Goal: Transaction & Acquisition: Purchase product/service

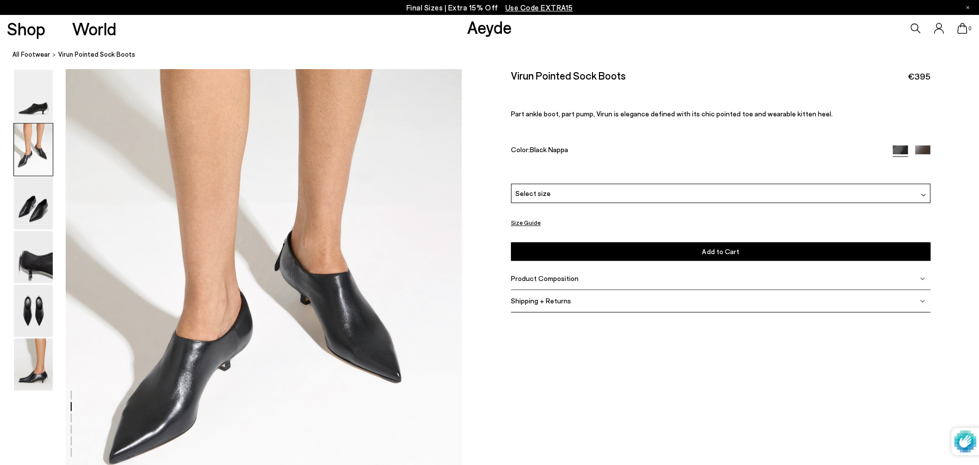
scroll to position [462, 0]
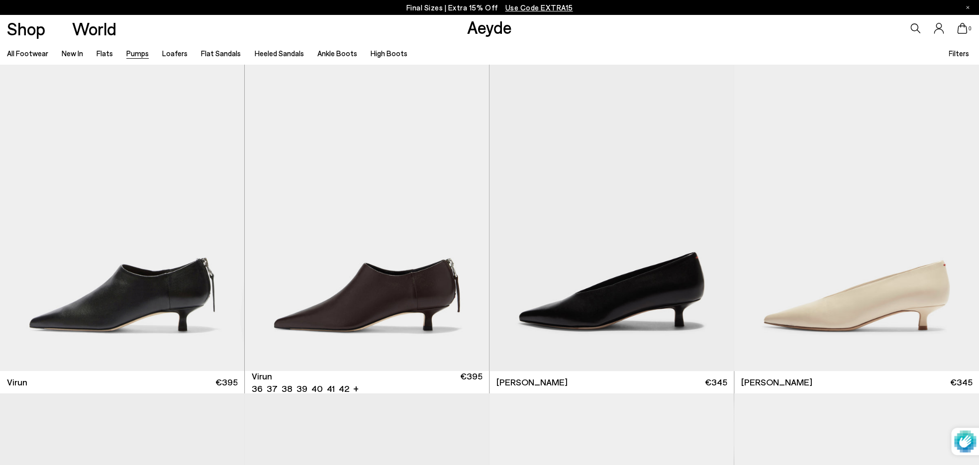
click at [142, 53] on link "Pumps" at bounding box center [137, 53] width 22 height 9
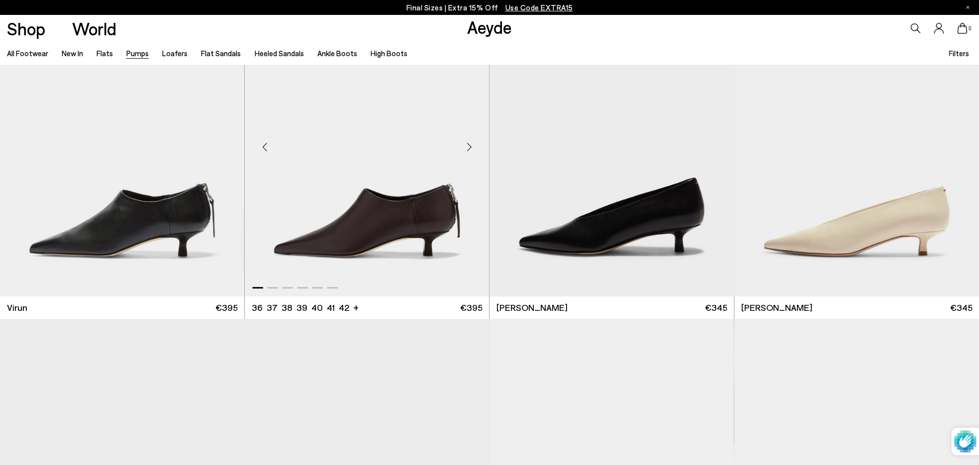
scroll to position [80, 0]
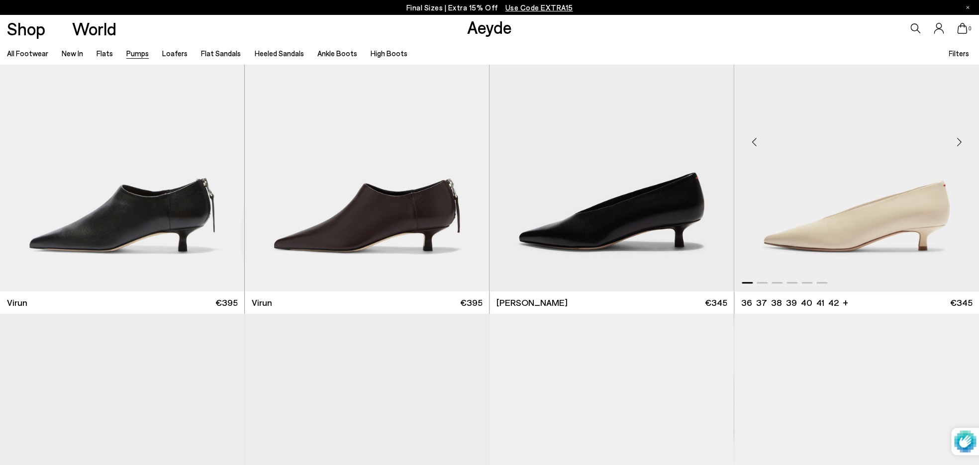
click at [958, 142] on div "Next slide" at bounding box center [959, 142] width 30 height 30
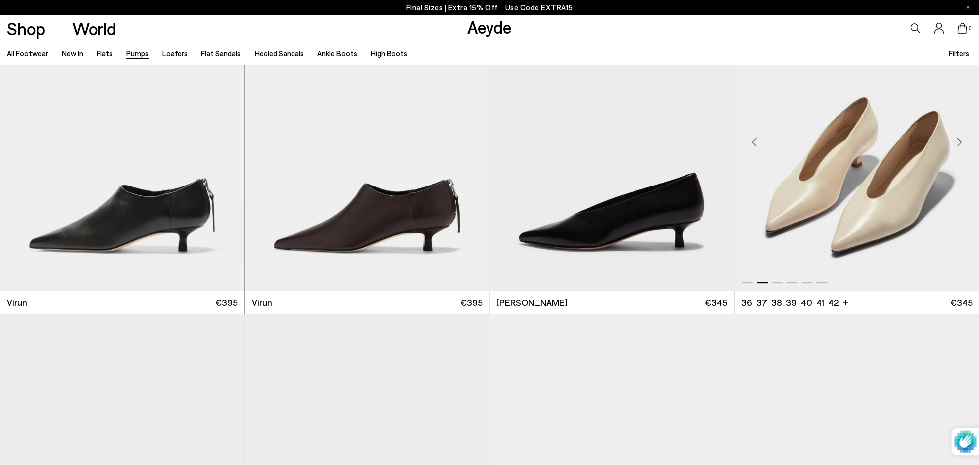
click at [958, 142] on div "Next slide" at bounding box center [959, 142] width 30 height 30
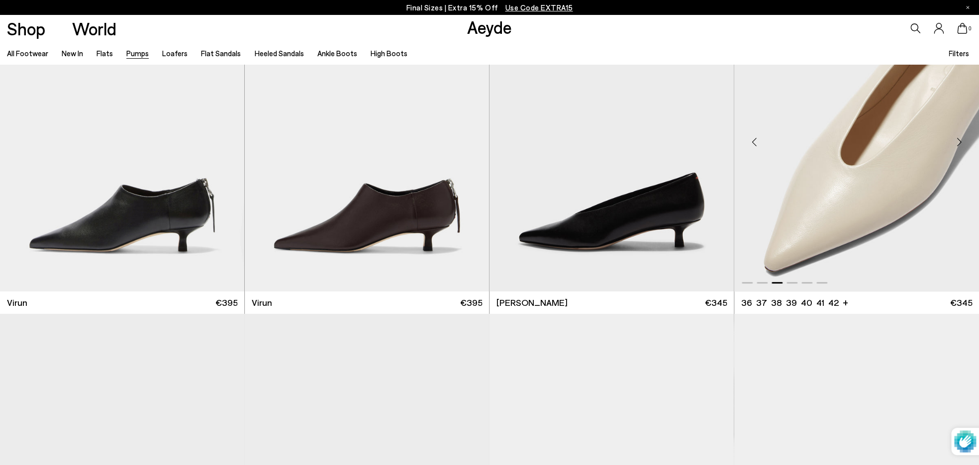
click at [958, 142] on div "Next slide" at bounding box center [959, 142] width 30 height 30
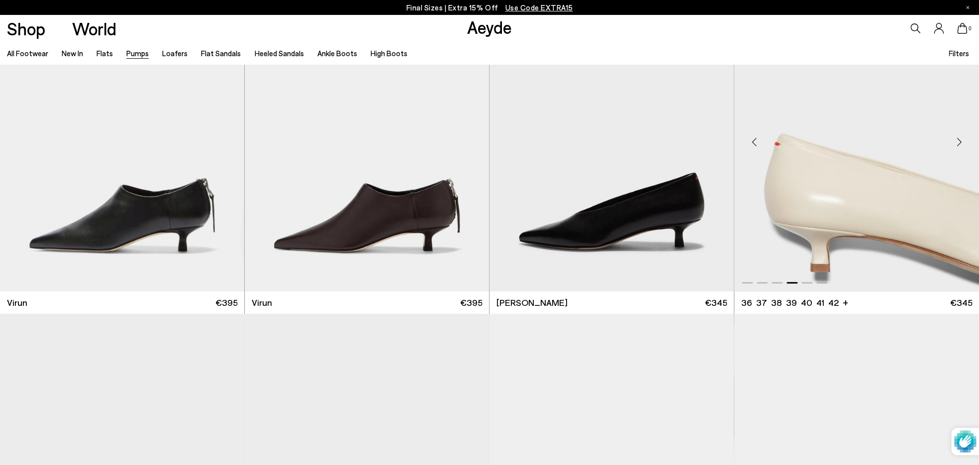
click at [958, 141] on div "Next slide" at bounding box center [959, 142] width 30 height 30
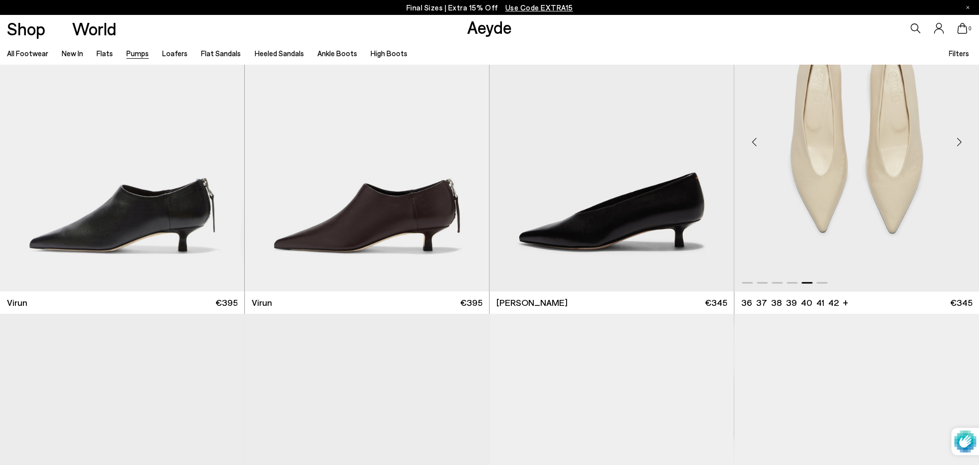
click at [958, 142] on div "Next slide" at bounding box center [959, 142] width 30 height 30
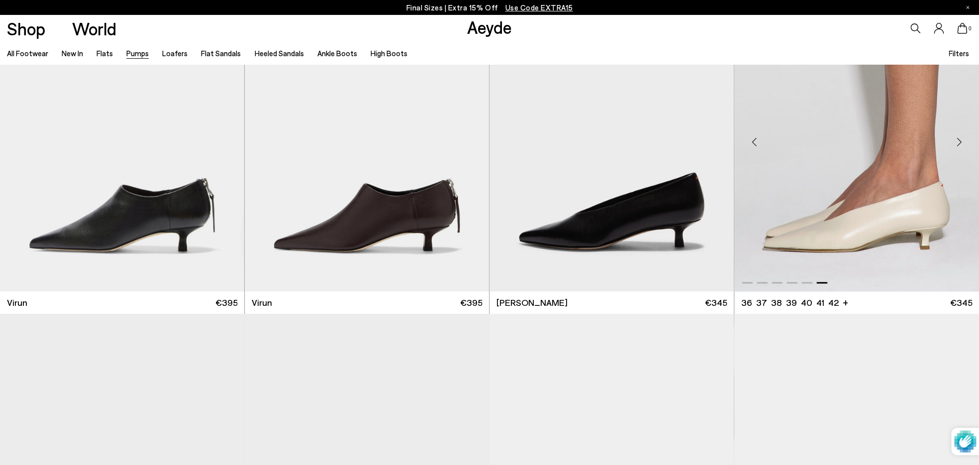
click at [962, 139] on div "Next slide" at bounding box center [959, 142] width 30 height 30
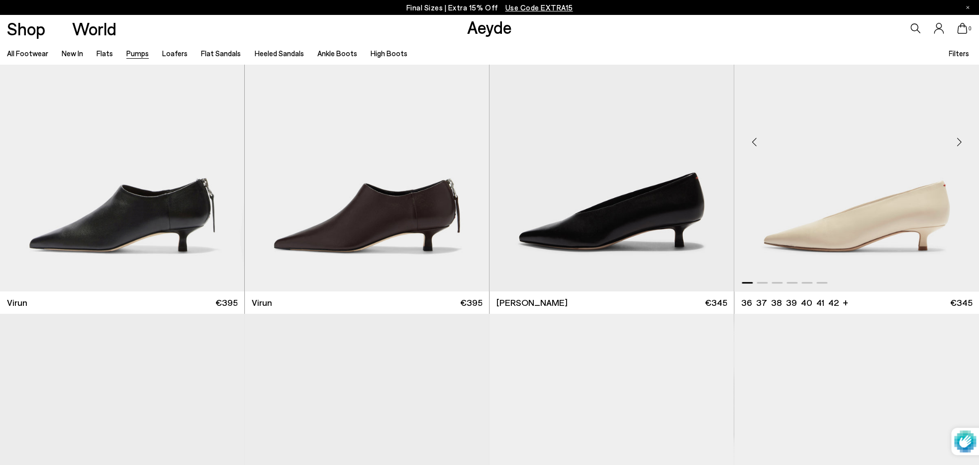
click at [962, 139] on div "Next slide" at bounding box center [959, 142] width 30 height 30
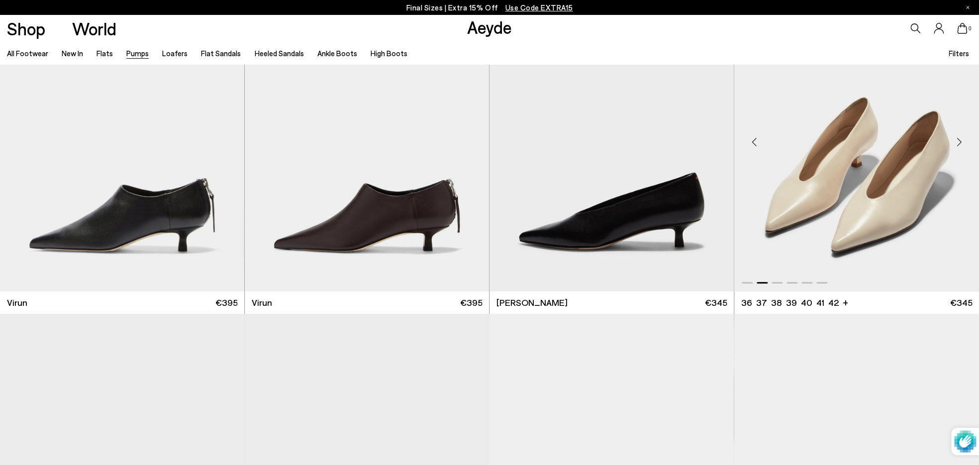
click at [799, 168] on img "2 / 6" at bounding box center [856, 138] width 245 height 307
click at [822, 190] on img "2 / 6" at bounding box center [856, 138] width 245 height 307
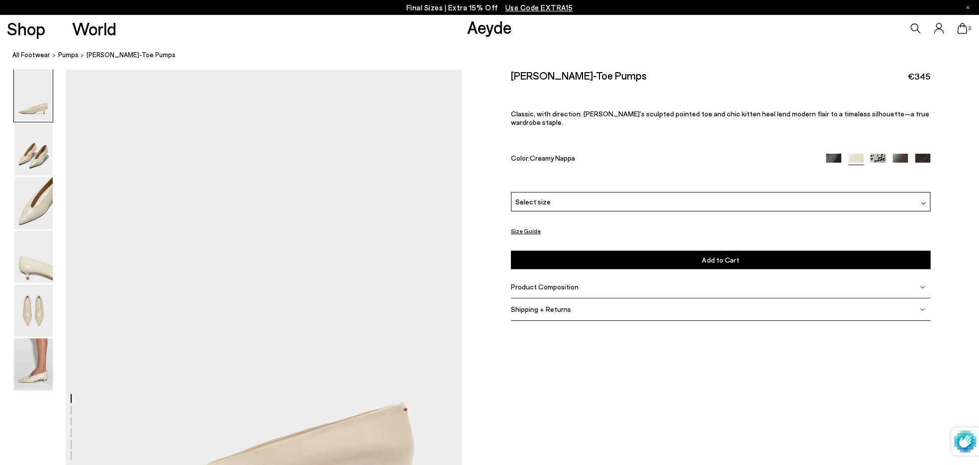
click at [904, 193] on div "Select size" at bounding box center [720, 201] width 419 height 19
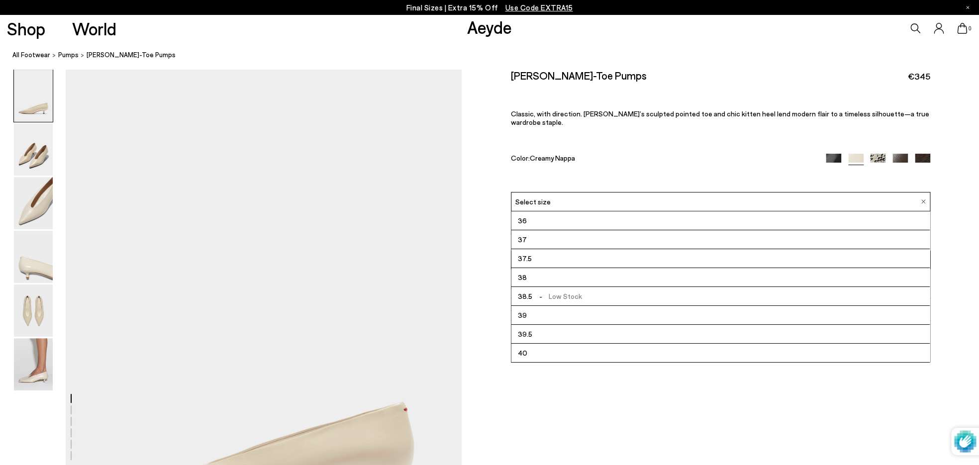
click at [636, 287] on li "38.5 - Low Stock" at bounding box center [720, 296] width 418 height 19
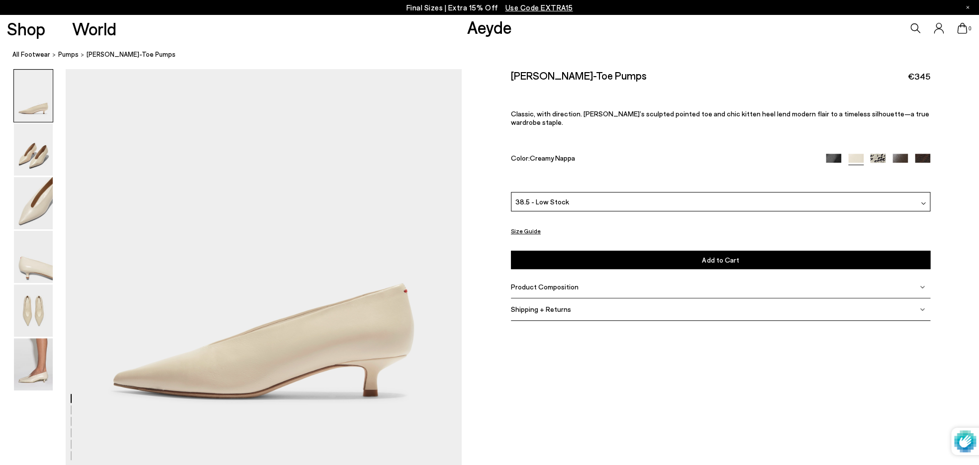
scroll to position [175, 0]
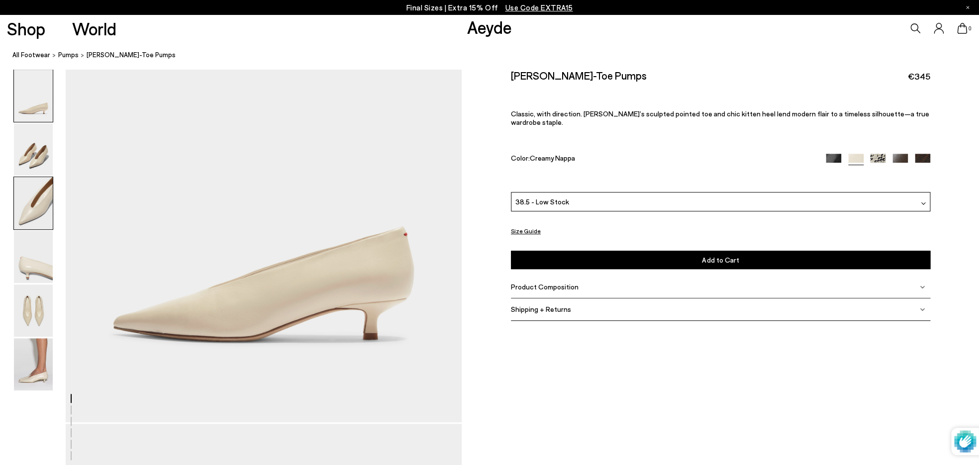
click at [40, 206] on img at bounding box center [33, 203] width 39 height 52
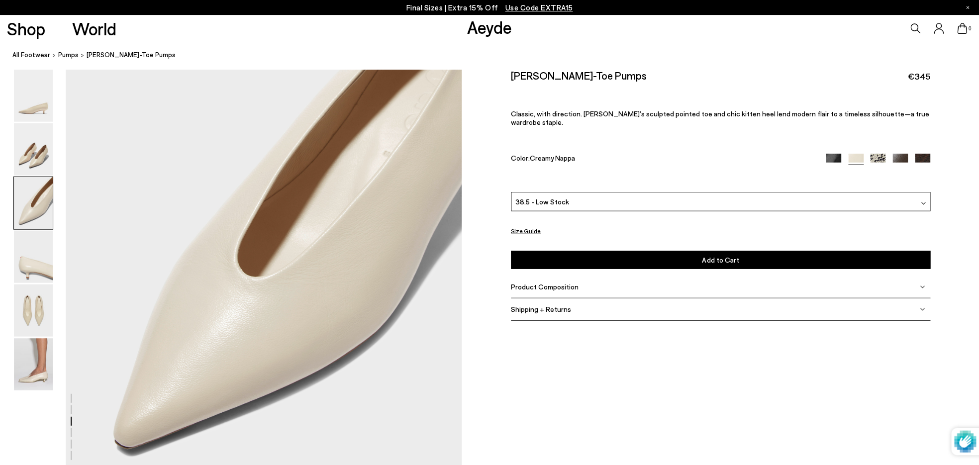
scroll to position [1203, 0]
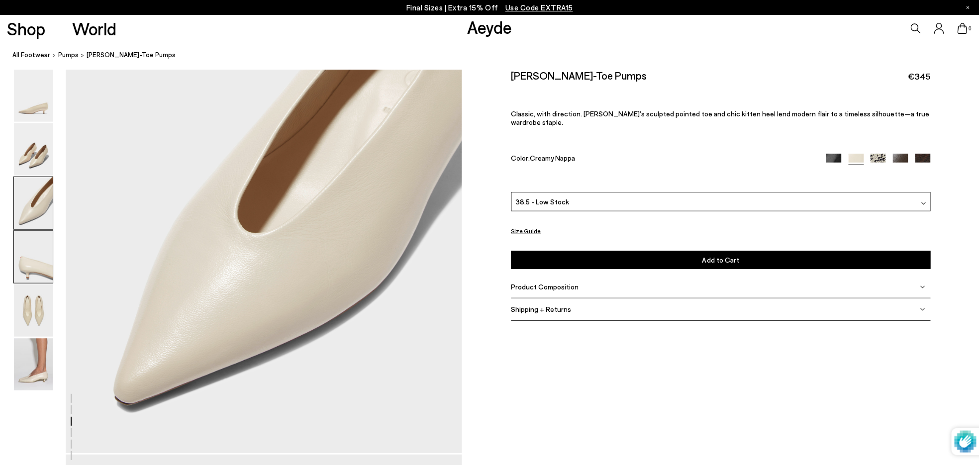
click at [40, 239] on img at bounding box center [33, 257] width 39 height 52
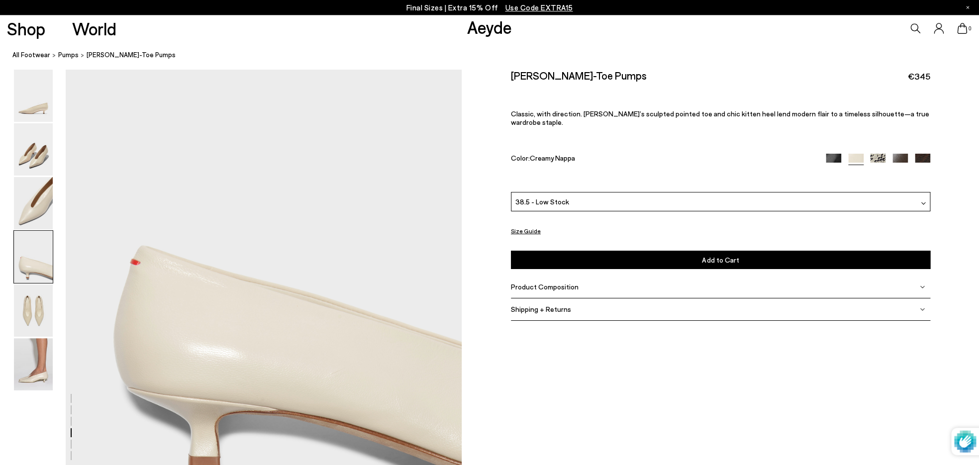
scroll to position [1749, 0]
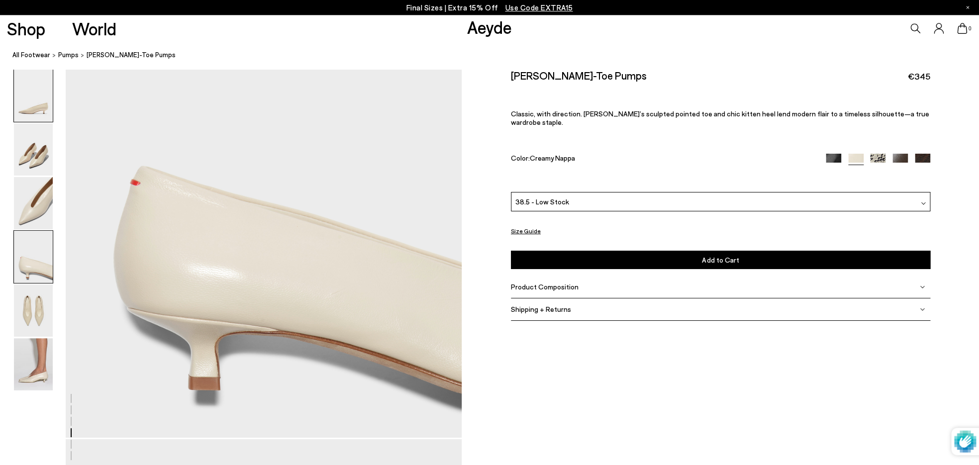
click at [39, 112] on img at bounding box center [33, 96] width 39 height 52
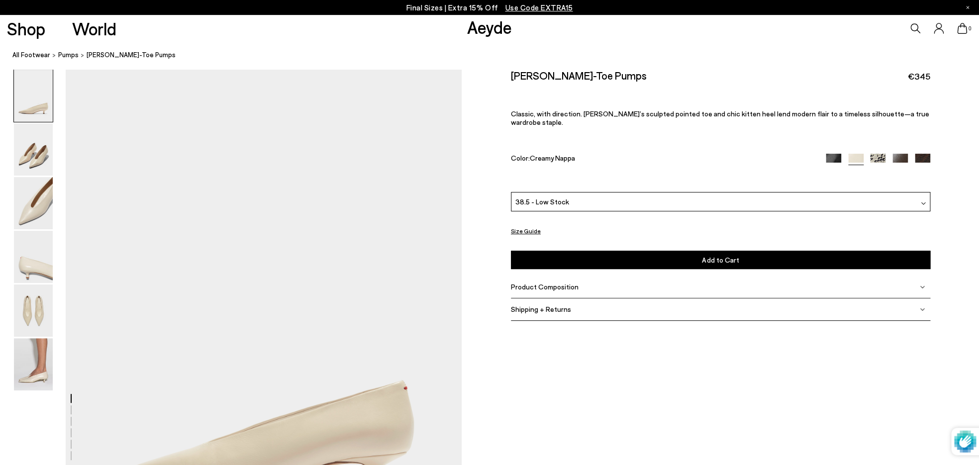
scroll to position [143, 0]
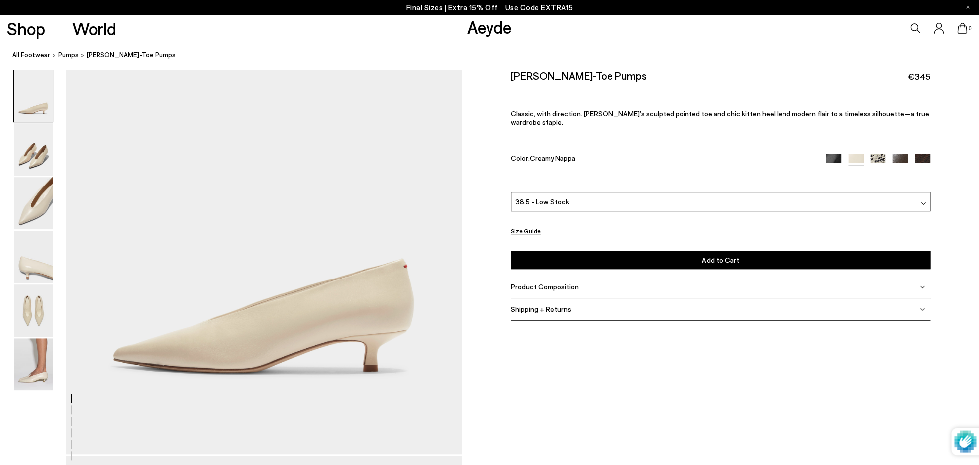
click at [875, 154] on img at bounding box center [877, 161] width 15 height 15
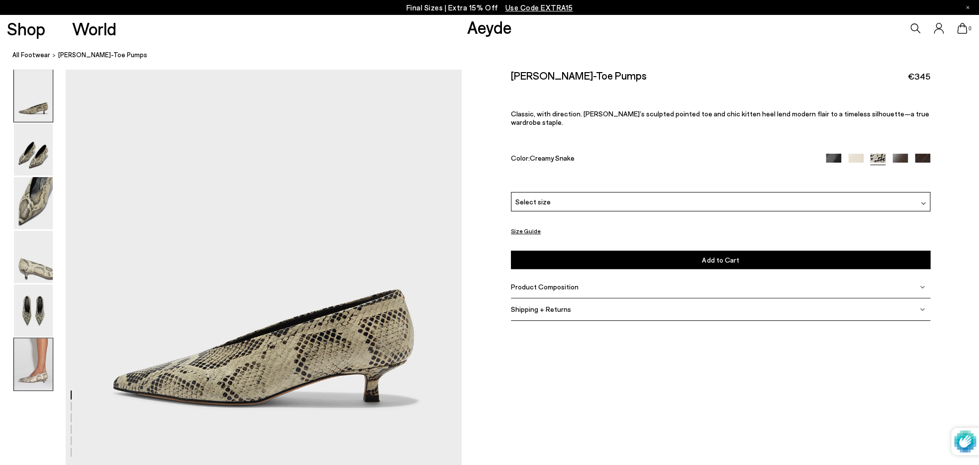
click at [34, 368] on img at bounding box center [33, 364] width 39 height 52
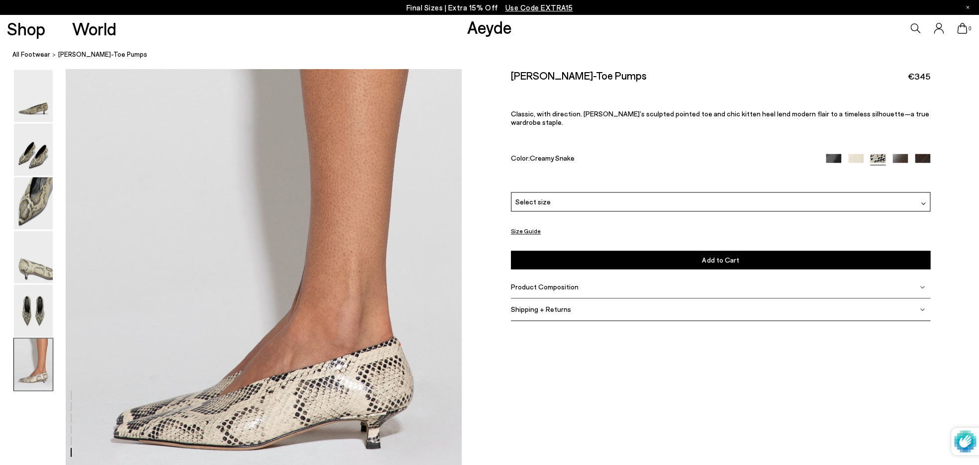
scroll to position [2585, 0]
click at [919, 193] on div "Select size" at bounding box center [720, 201] width 419 height 19
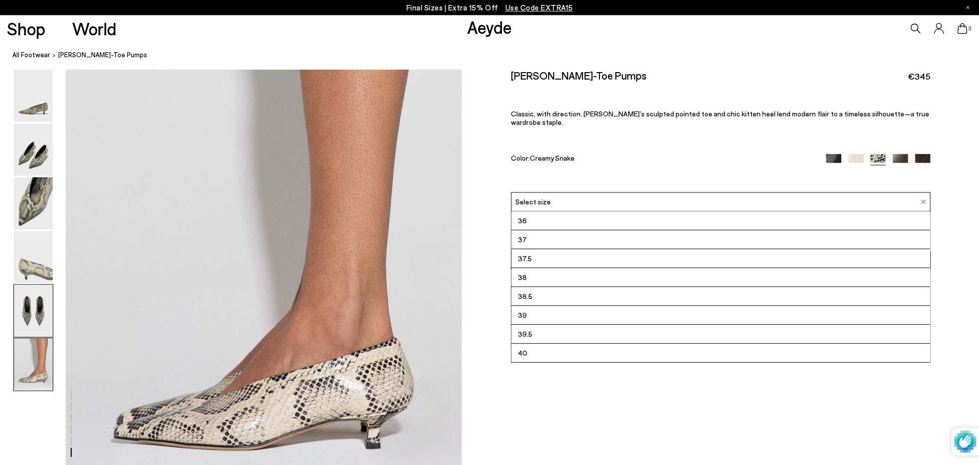
click at [30, 293] on img at bounding box center [33, 311] width 39 height 52
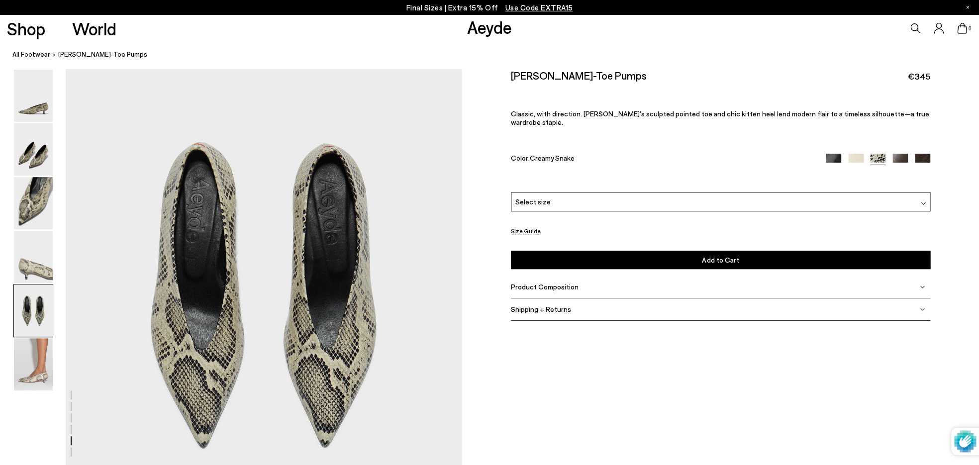
scroll to position [2027, 0]
click at [35, 205] on img at bounding box center [33, 203] width 39 height 52
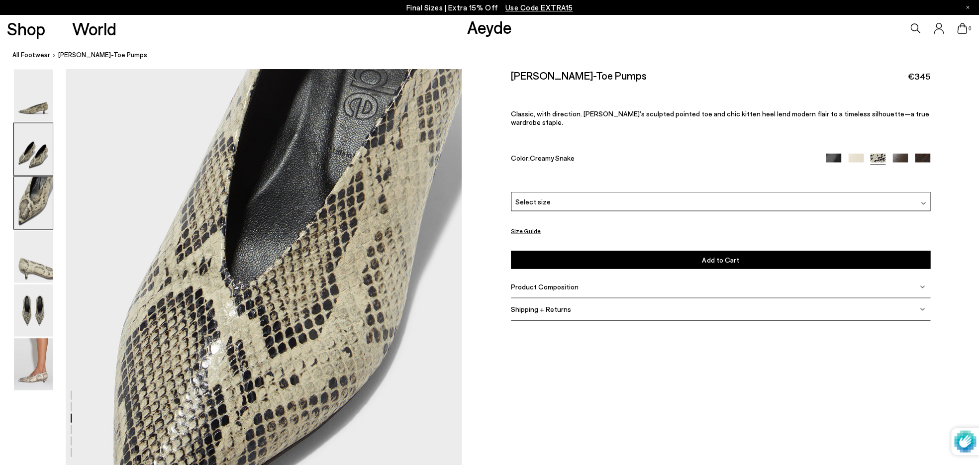
click at [41, 164] on img at bounding box center [33, 149] width 39 height 52
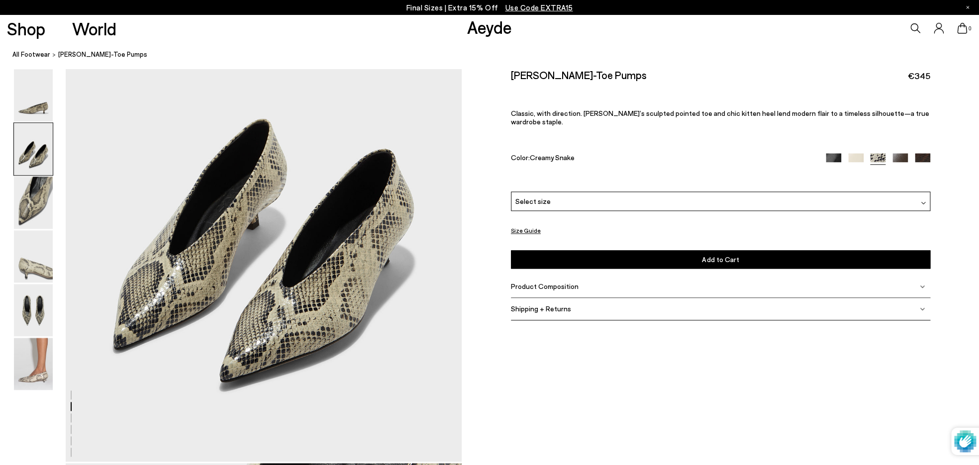
scroll to position [533, 0]
click at [23, 376] on img at bounding box center [33, 364] width 39 height 52
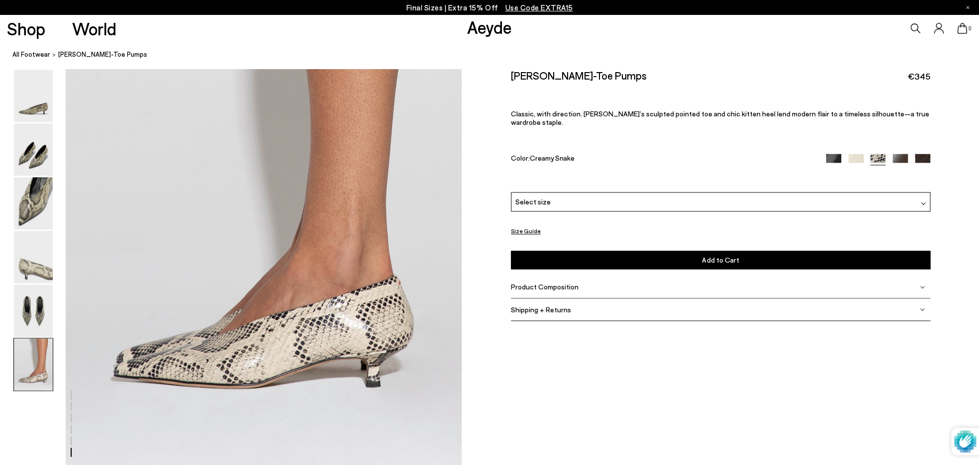
scroll to position [2567, 0]
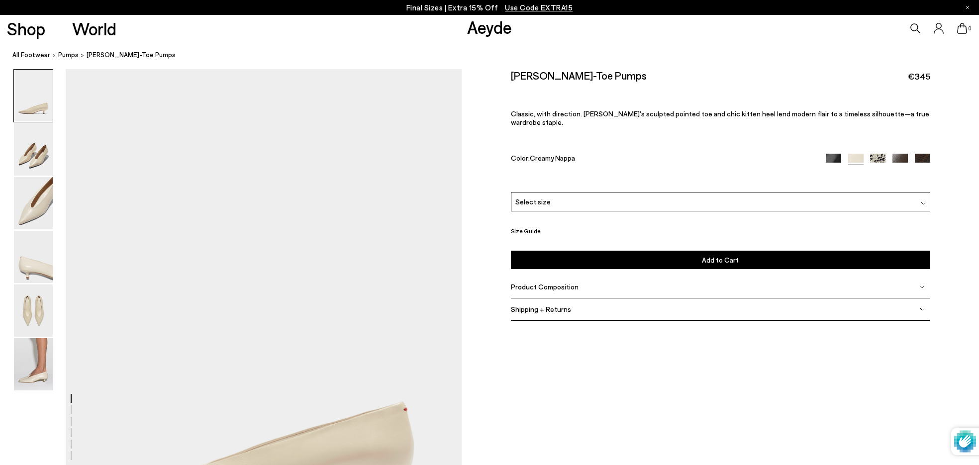
scroll to position [143, 0]
click at [42, 276] on img at bounding box center [33, 257] width 39 height 52
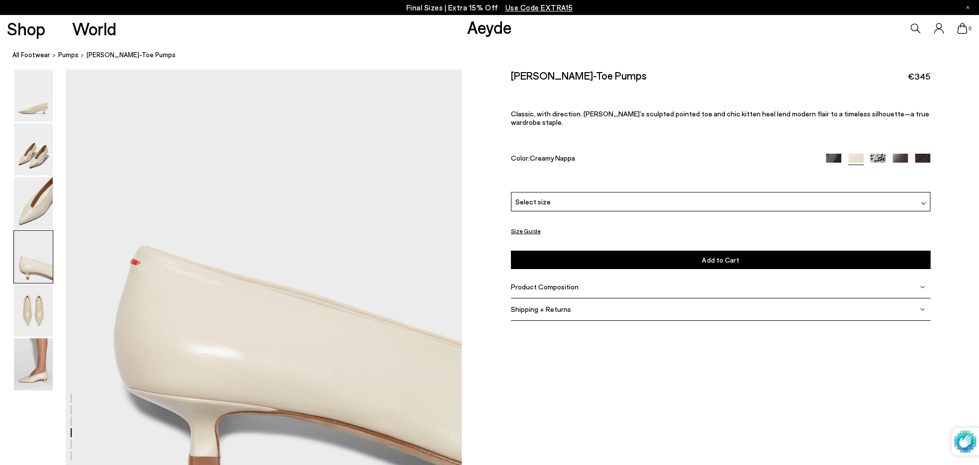
scroll to position [1765, 0]
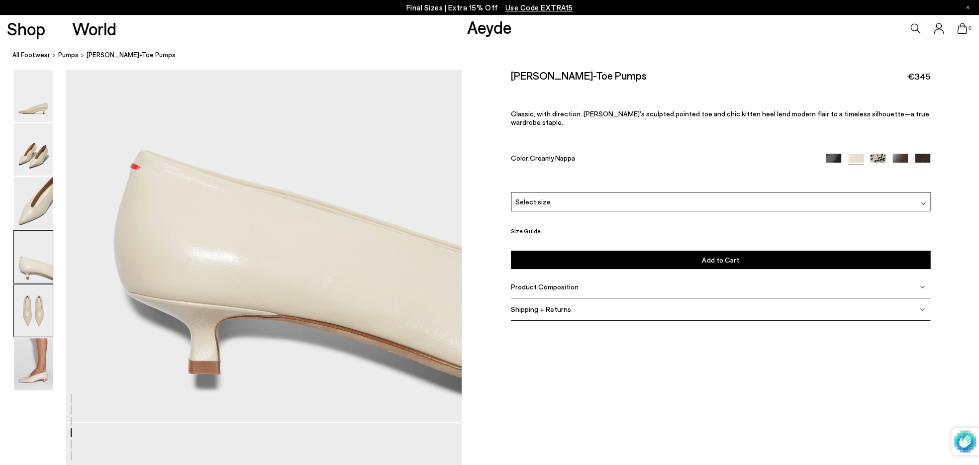
click at [30, 300] on img at bounding box center [33, 311] width 39 height 52
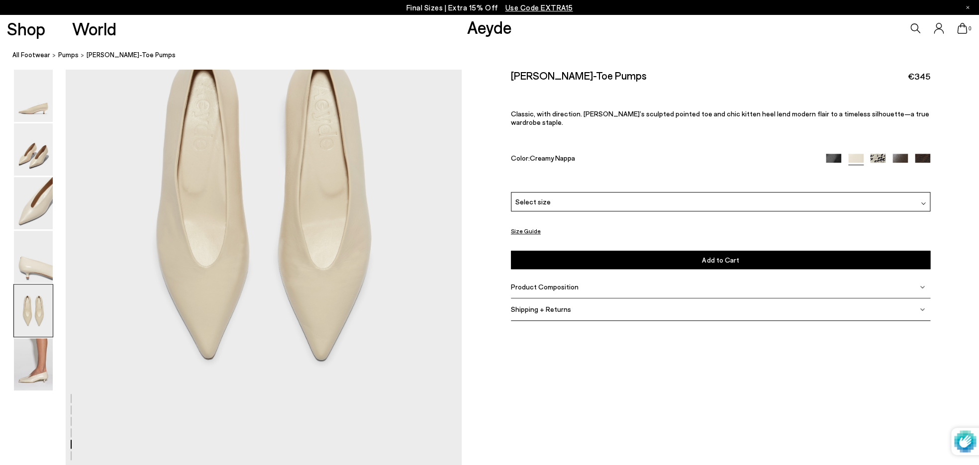
scroll to position [2247, 0]
click at [49, 159] on img at bounding box center [33, 149] width 39 height 52
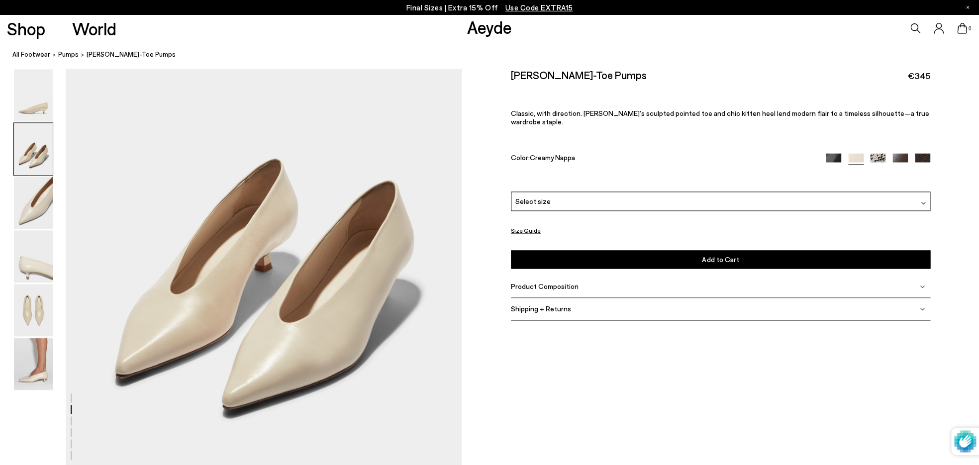
scroll to position [658, 0]
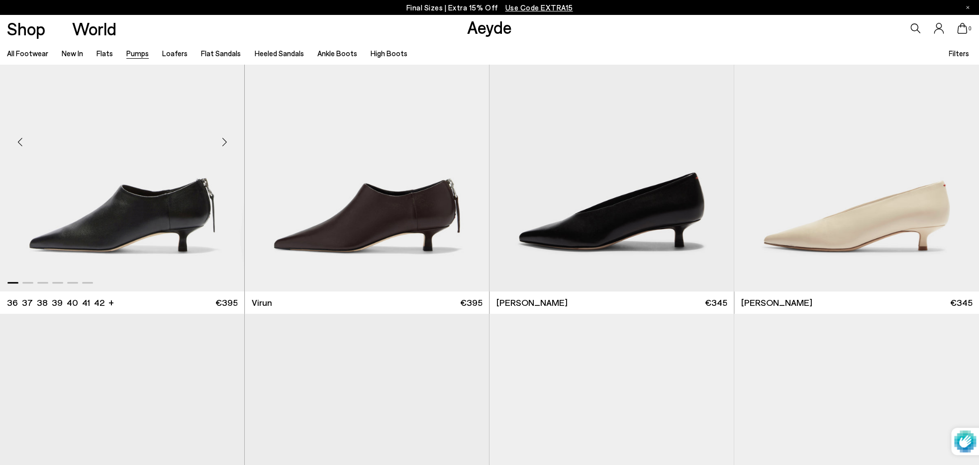
scroll to position [80, 0]
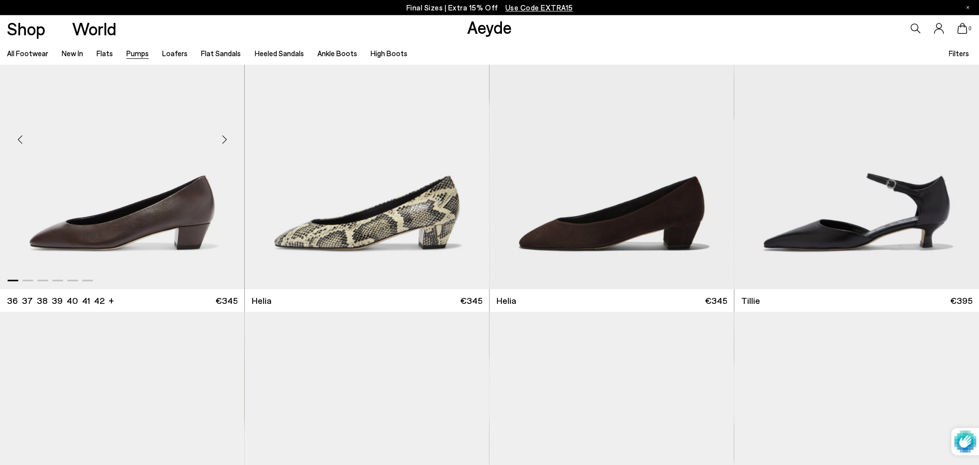
scroll to position [685, 0]
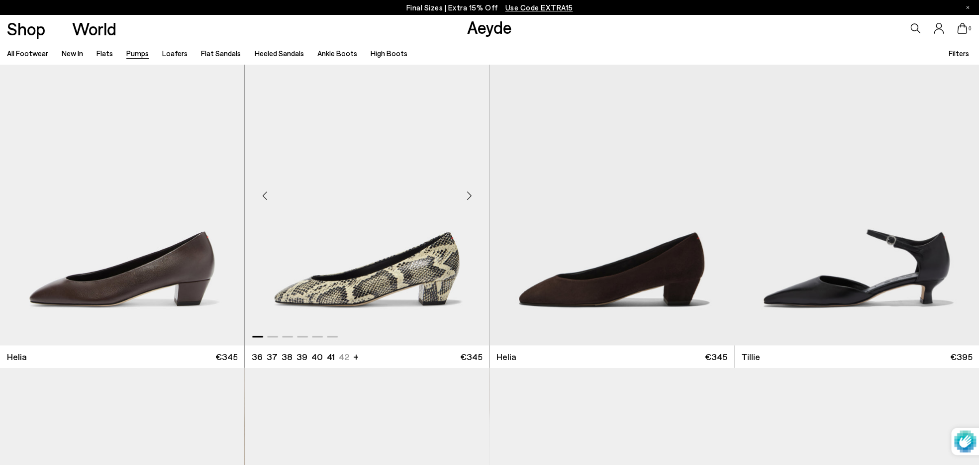
click at [331, 221] on img "1 / 6" at bounding box center [367, 191] width 244 height 307
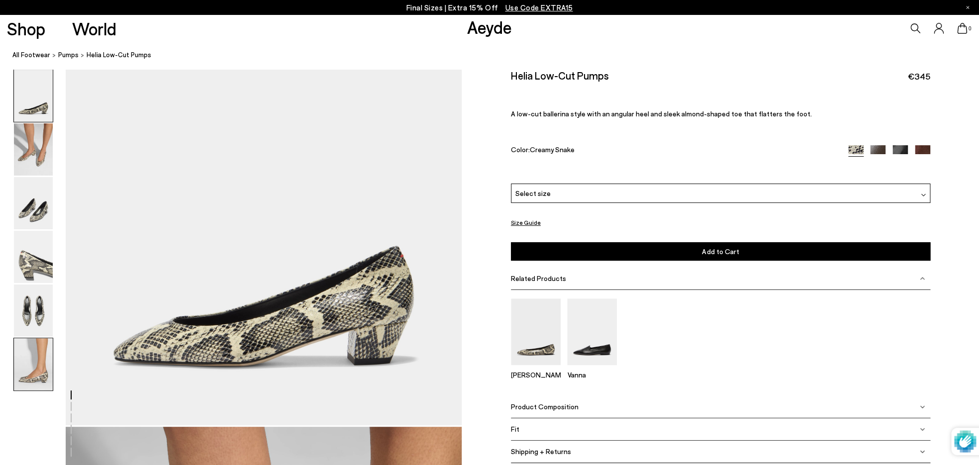
click at [28, 370] on img at bounding box center [33, 364] width 39 height 52
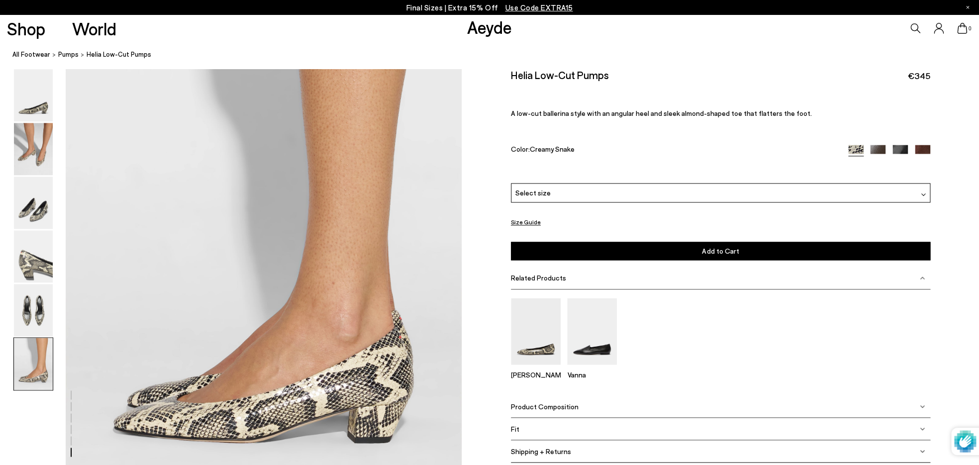
scroll to position [2640, 0]
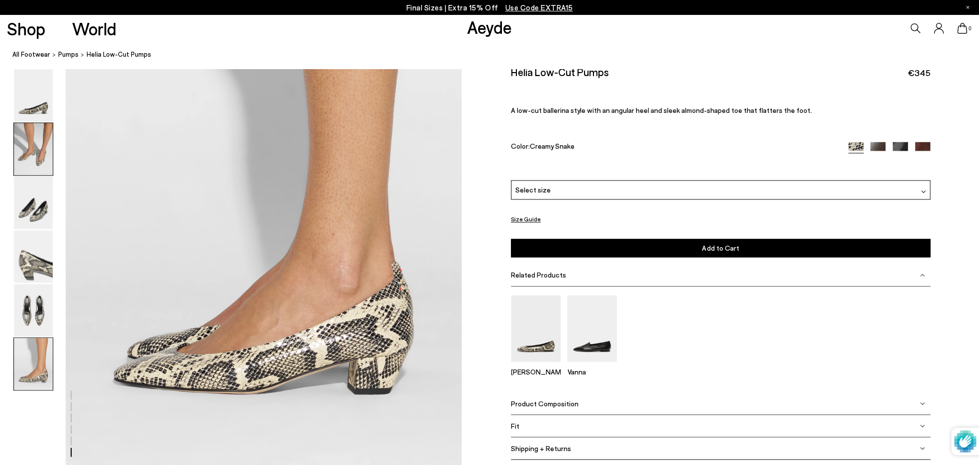
click at [28, 141] on img at bounding box center [33, 149] width 39 height 52
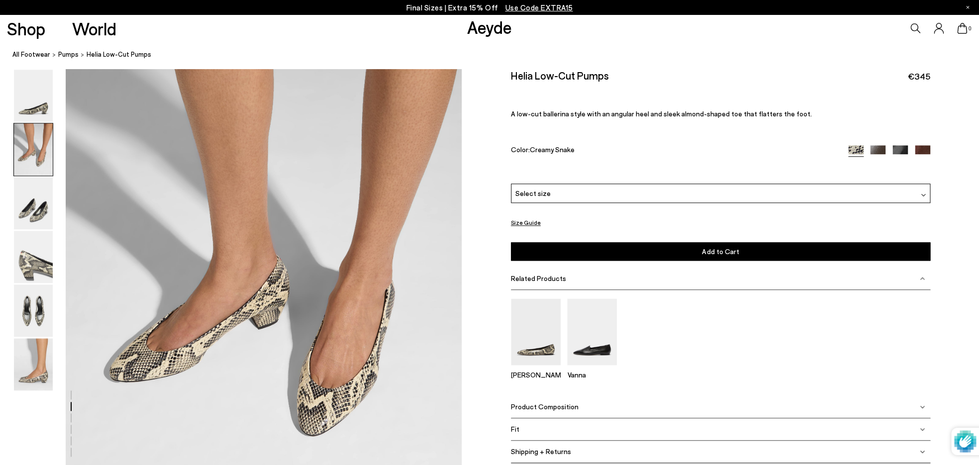
scroll to position [494, 0]
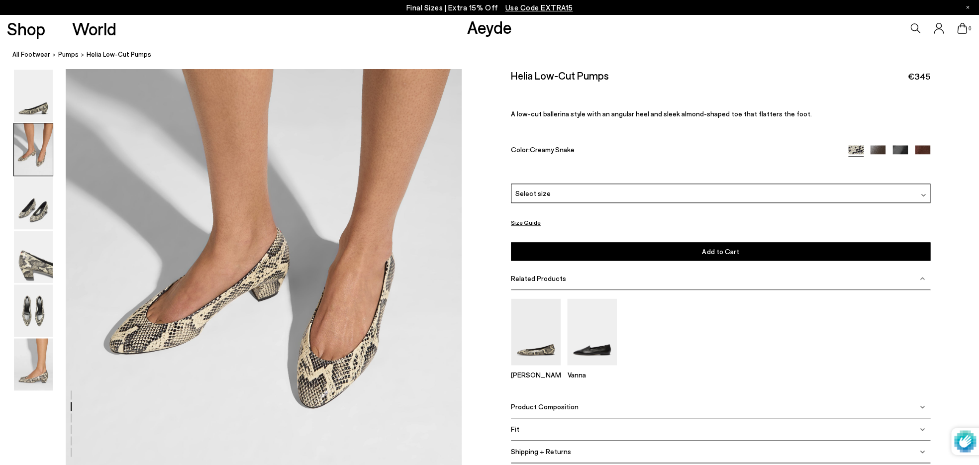
click at [874, 150] on img at bounding box center [877, 152] width 15 height 15
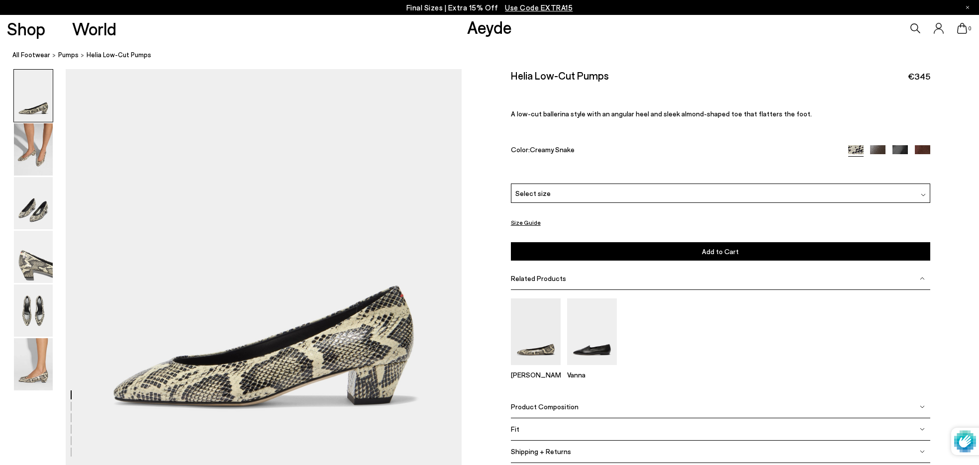
scroll to position [494, 0]
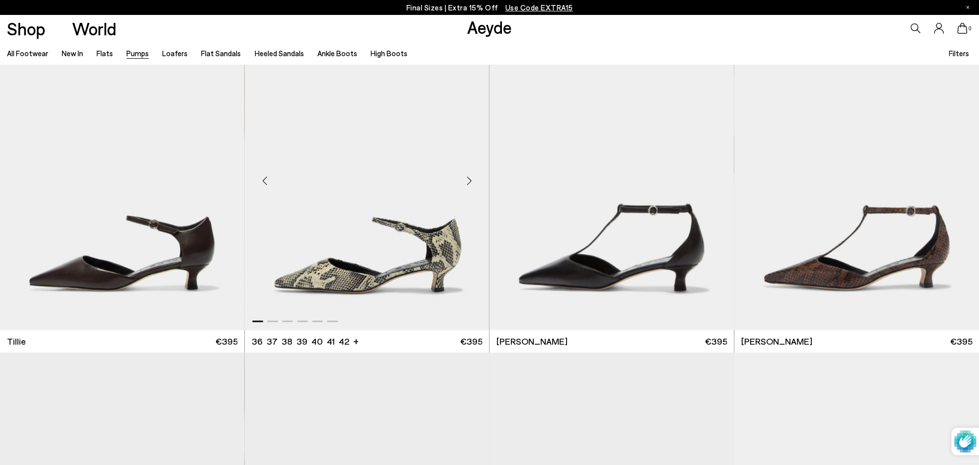
scroll to position [1066, 0]
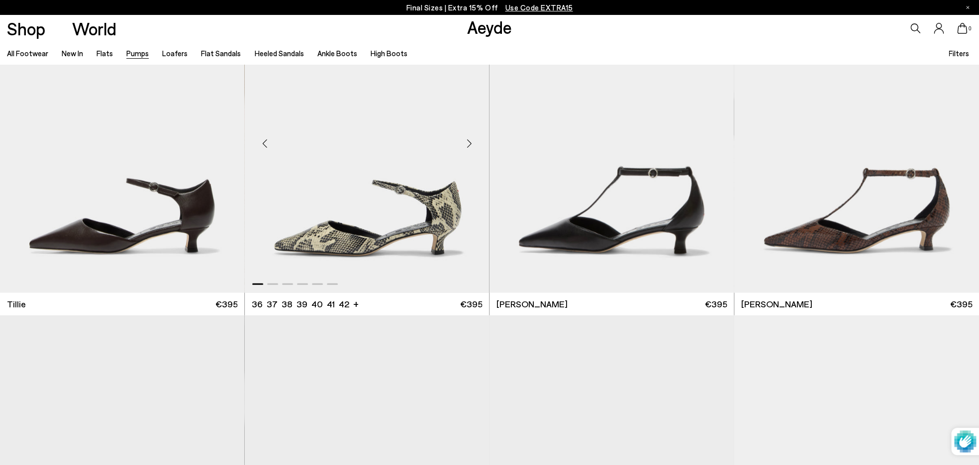
click at [472, 142] on div "Next slide" at bounding box center [469, 143] width 30 height 30
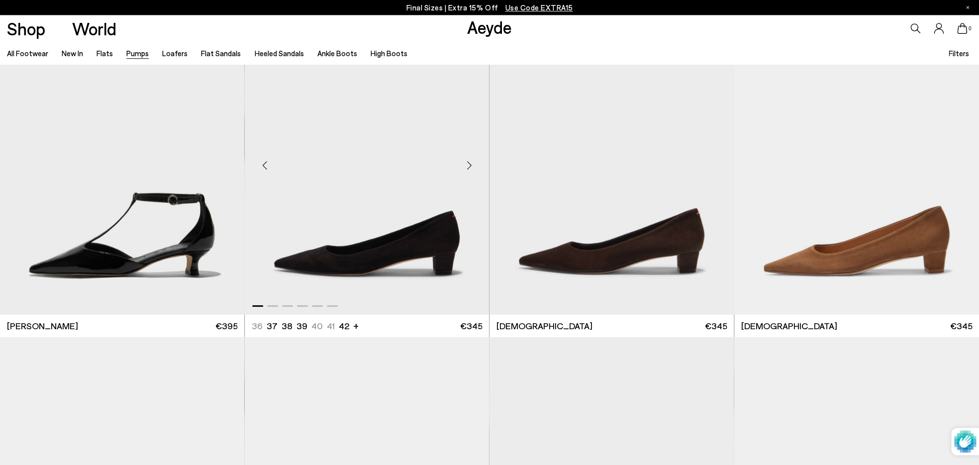
scroll to position [1440, 0]
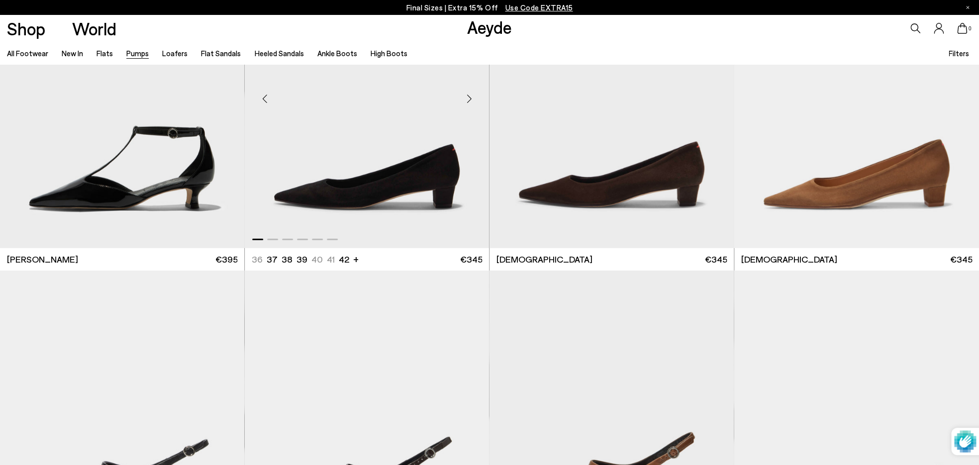
click at [473, 97] on div "Next slide" at bounding box center [469, 99] width 30 height 30
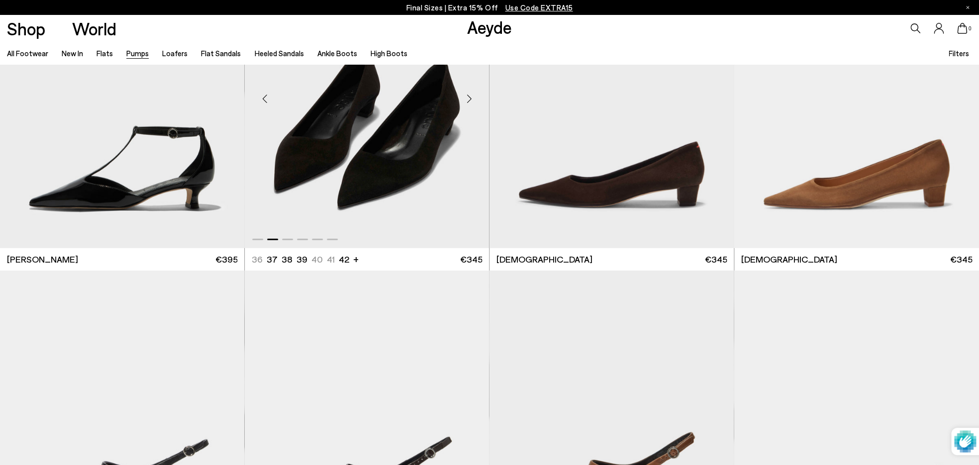
click at [473, 96] on div "Next slide" at bounding box center [469, 99] width 30 height 30
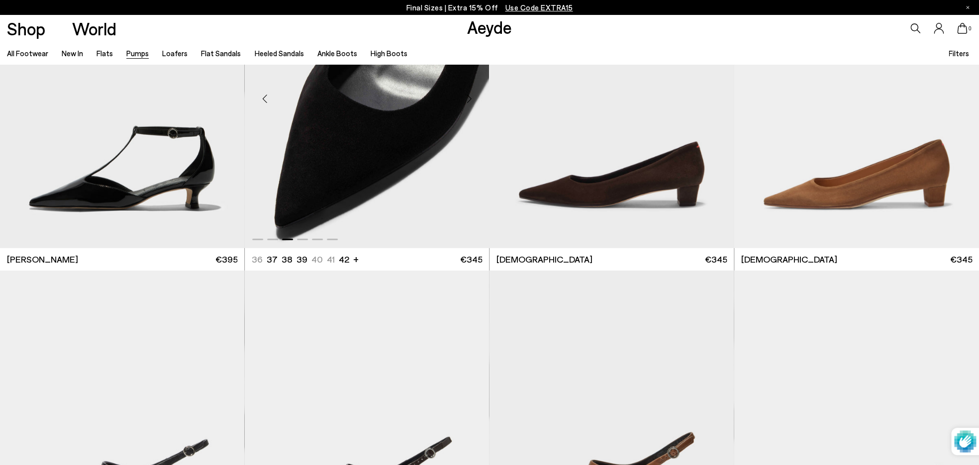
click at [473, 96] on div "Next slide" at bounding box center [469, 99] width 30 height 30
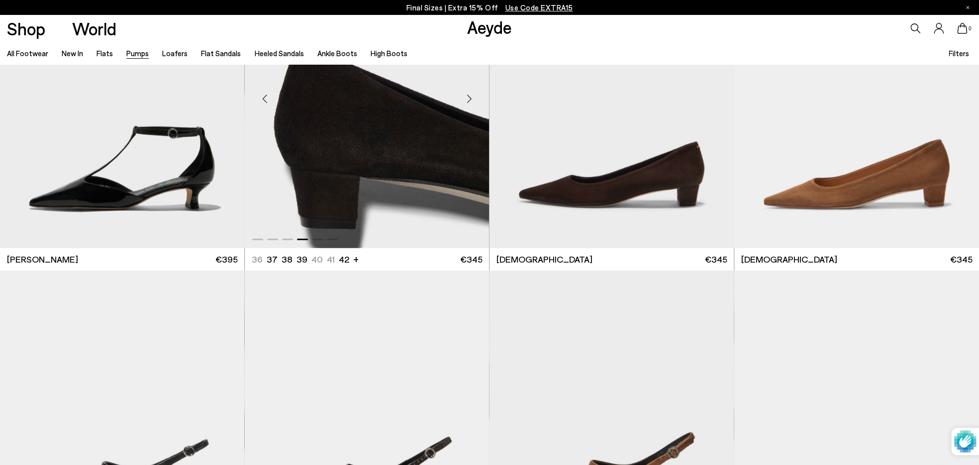
click at [473, 96] on div "Next slide" at bounding box center [469, 99] width 30 height 30
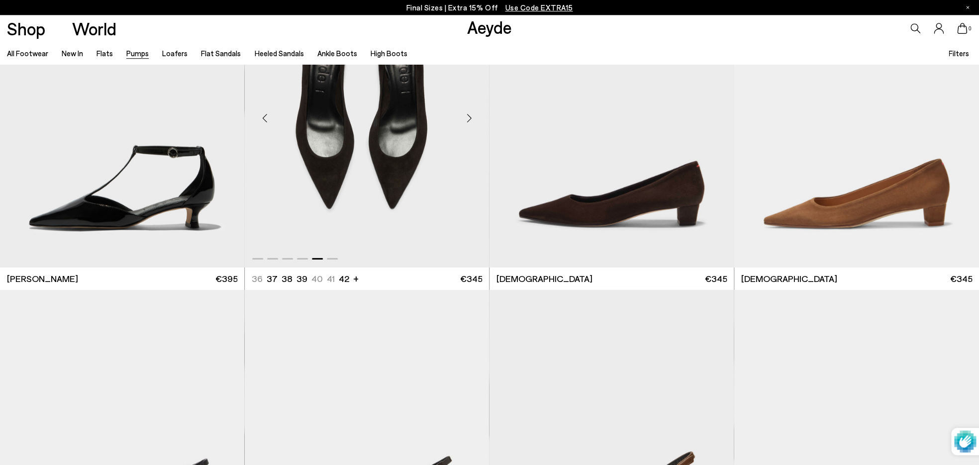
scroll to position [1393, 0]
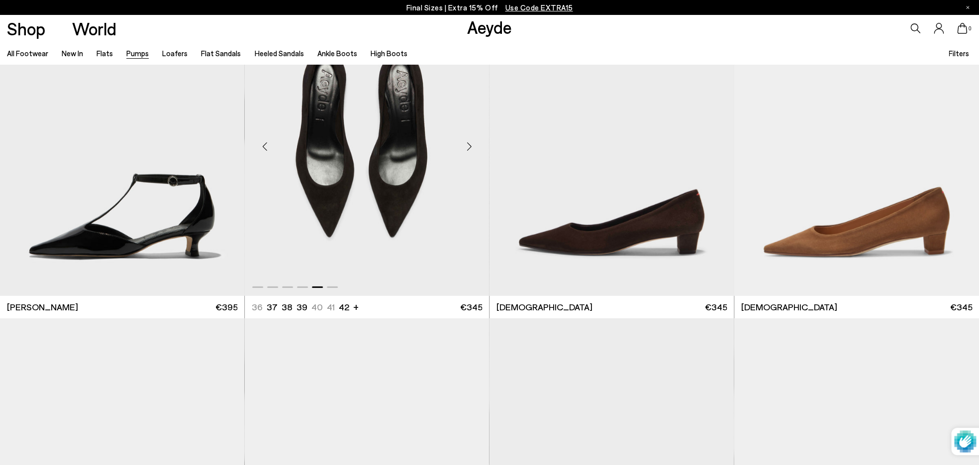
click at [468, 145] on div "Next slide" at bounding box center [469, 146] width 30 height 30
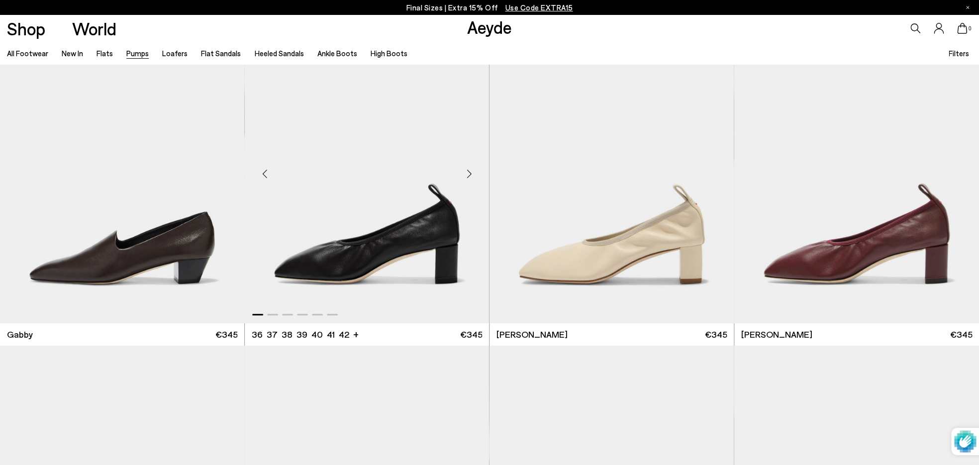
scroll to position [2109, 0]
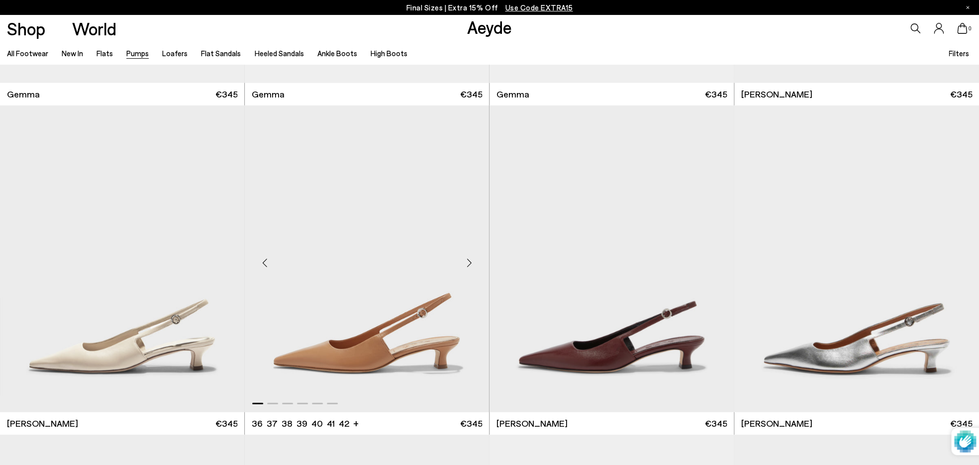
scroll to position [3335, 0]
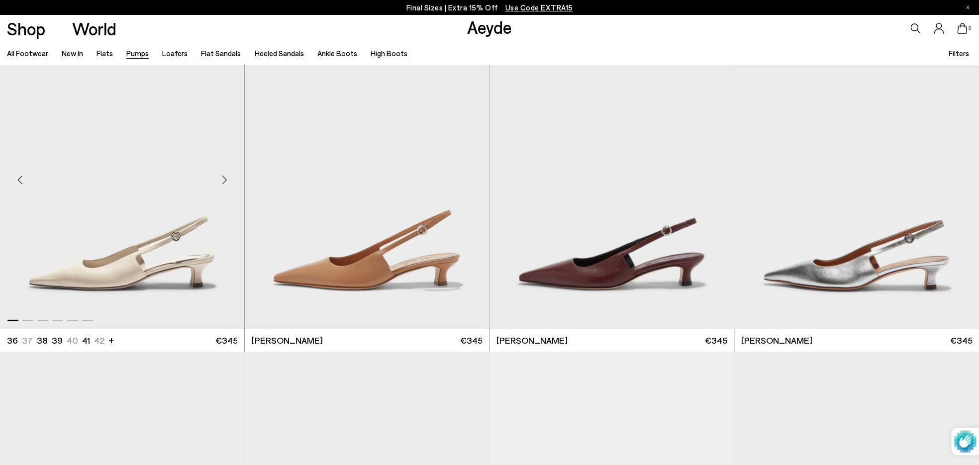
click at [224, 176] on div "Next slide" at bounding box center [224, 180] width 30 height 30
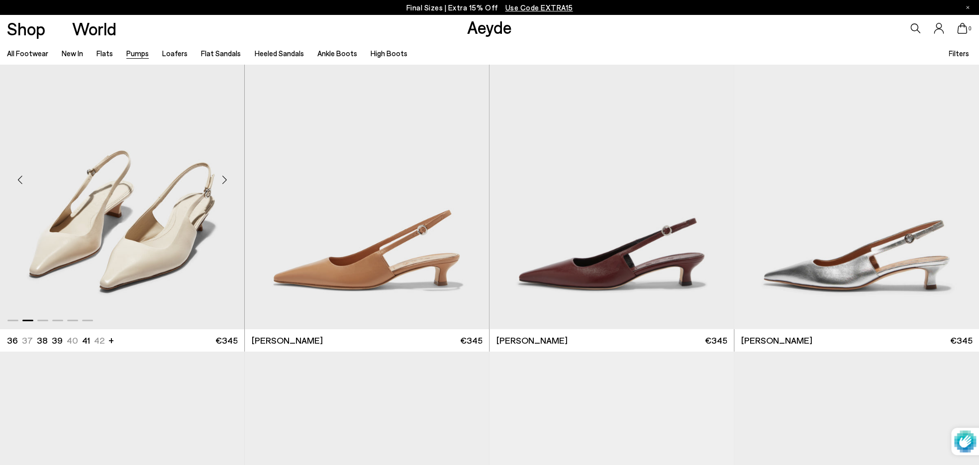
click at [223, 180] on div "Next slide" at bounding box center [224, 180] width 30 height 30
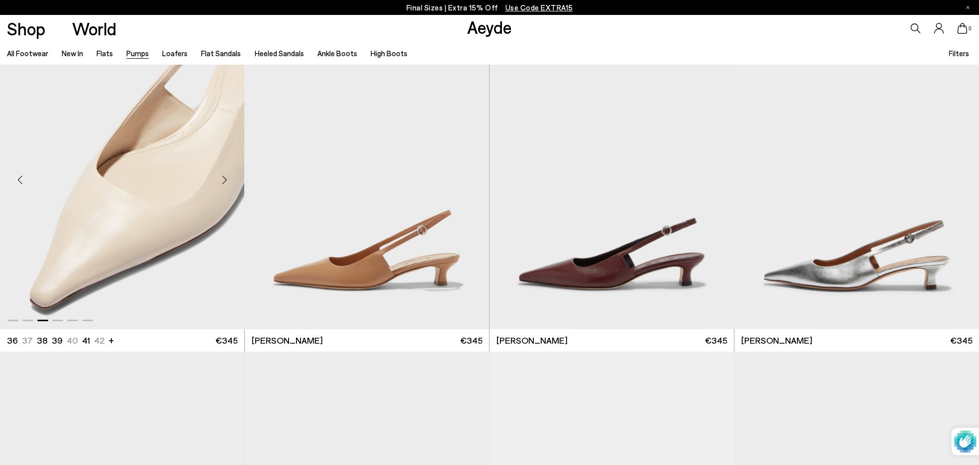
click at [223, 180] on div "Next slide" at bounding box center [224, 180] width 30 height 30
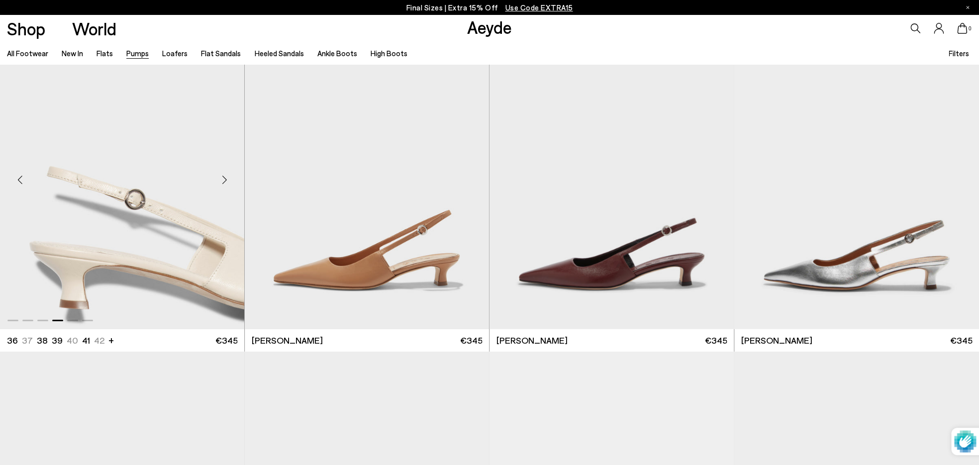
click at [223, 180] on div "Next slide" at bounding box center [224, 180] width 30 height 30
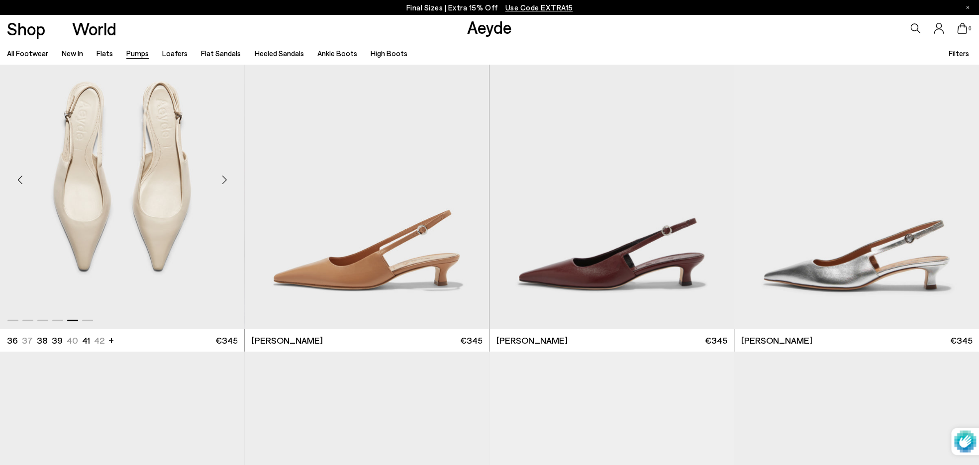
click at [225, 179] on div "Next slide" at bounding box center [224, 180] width 30 height 30
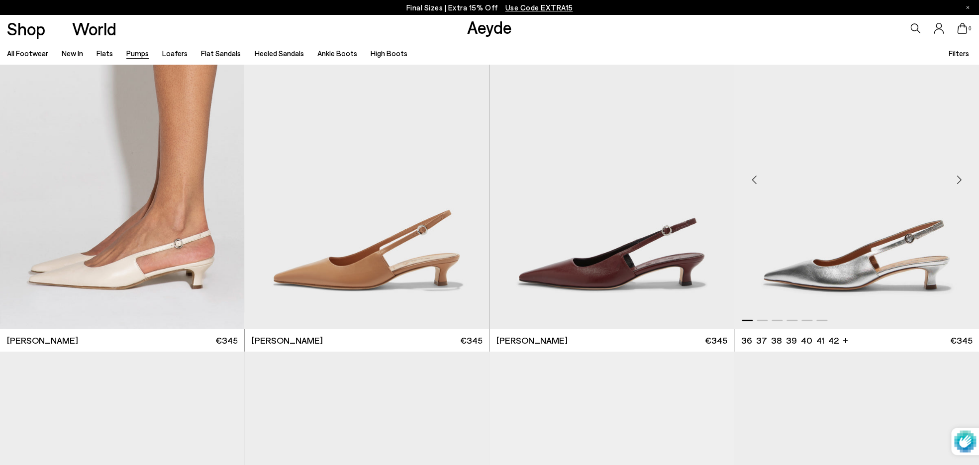
click at [960, 179] on div "Next slide" at bounding box center [959, 180] width 30 height 30
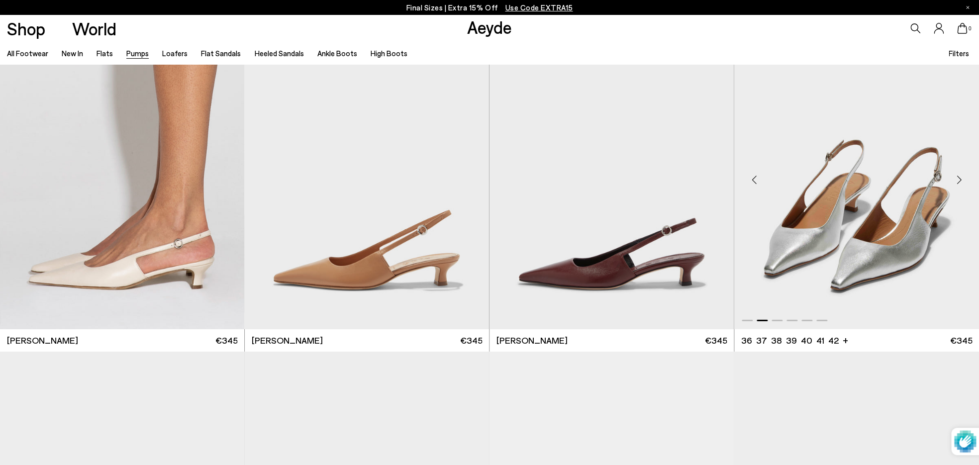
click at [960, 179] on div "Next slide" at bounding box center [959, 180] width 30 height 30
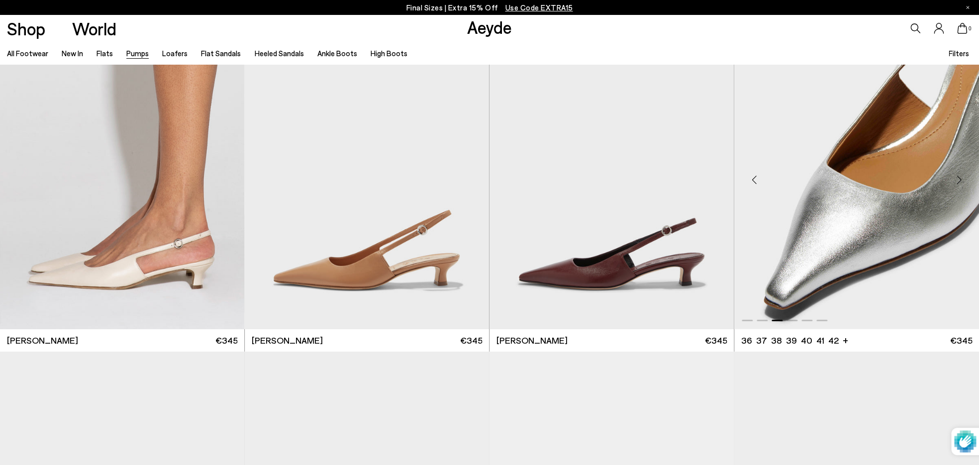
click at [960, 179] on div "Next slide" at bounding box center [959, 180] width 30 height 30
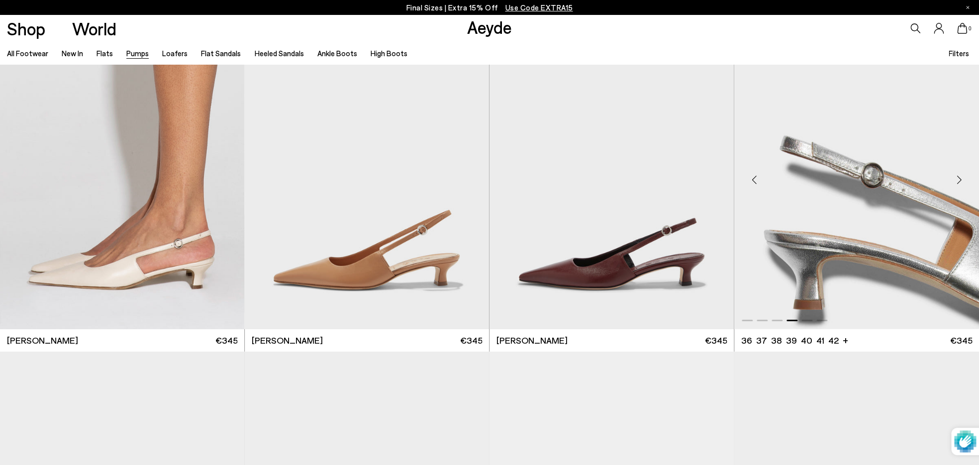
click at [960, 179] on div "Next slide" at bounding box center [959, 180] width 30 height 30
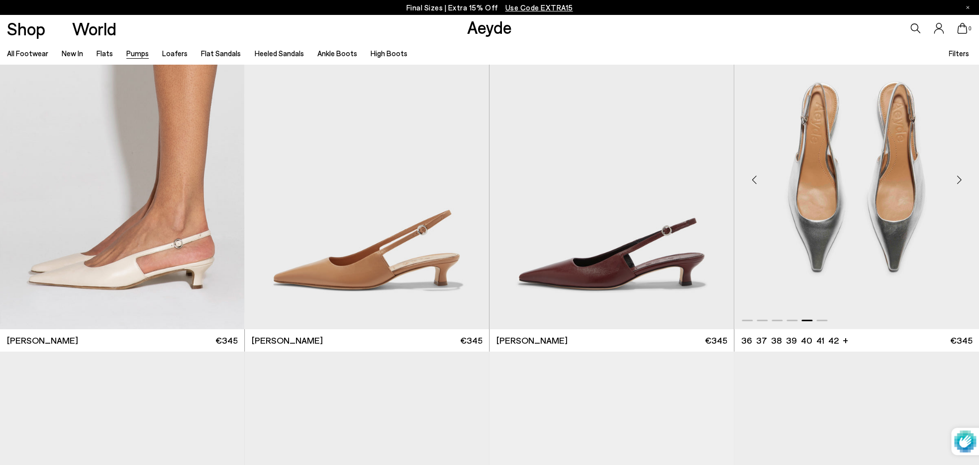
click at [960, 179] on div "Next slide" at bounding box center [959, 180] width 30 height 30
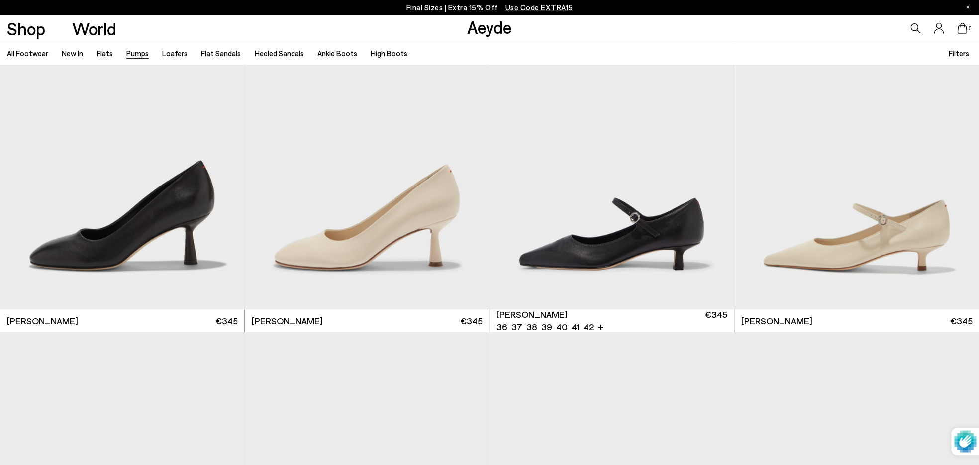
scroll to position [4672, 0]
click at [958, 162] on div "Next slide" at bounding box center [959, 160] width 30 height 30
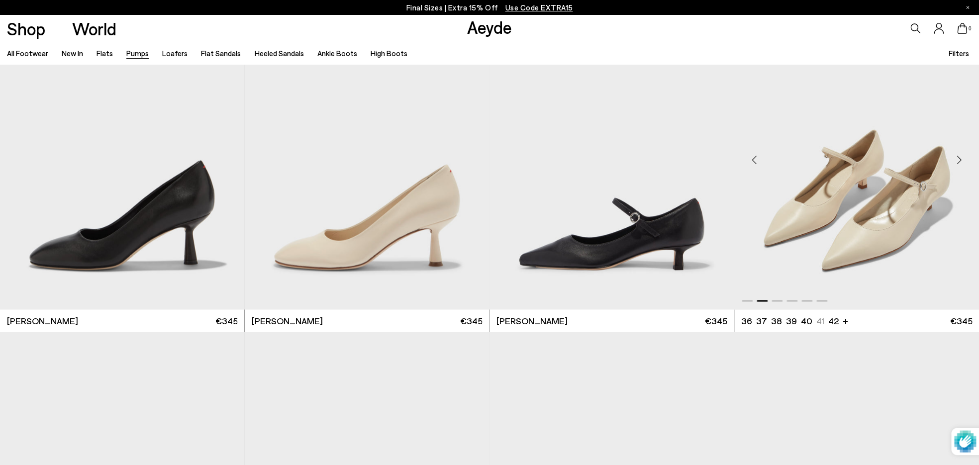
click at [958, 162] on div "Next slide" at bounding box center [959, 160] width 30 height 30
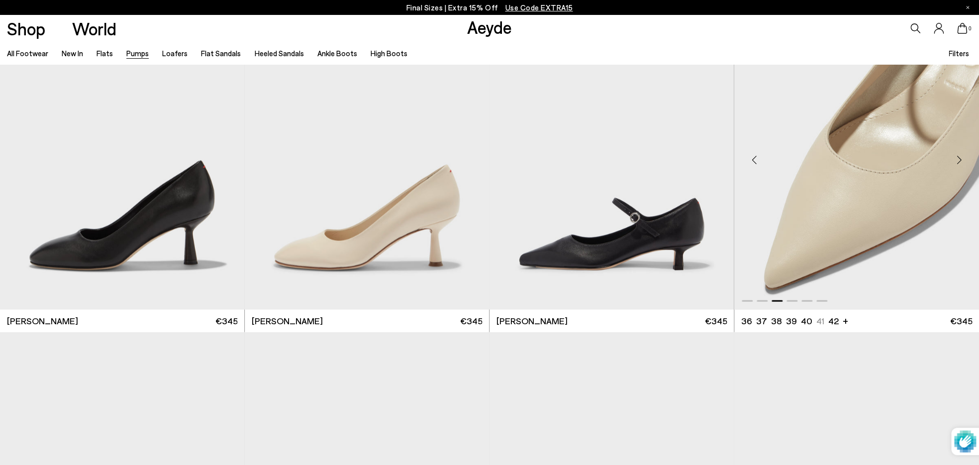
click at [958, 162] on div "Next slide" at bounding box center [959, 160] width 30 height 30
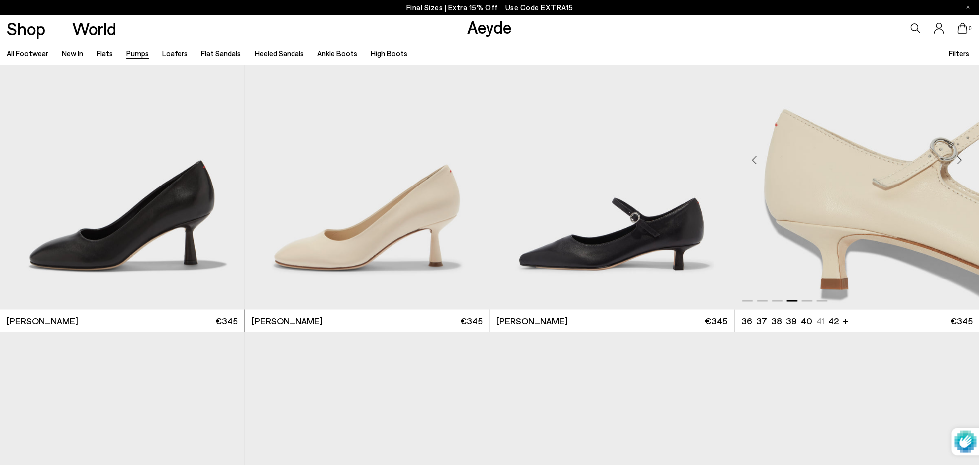
click at [958, 162] on div "Next slide" at bounding box center [959, 160] width 30 height 30
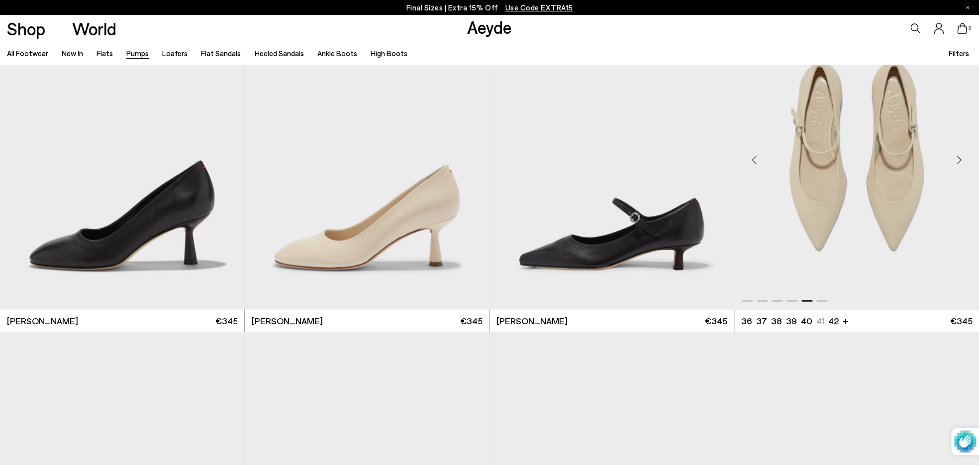
click at [958, 162] on div "Next slide" at bounding box center [959, 160] width 30 height 30
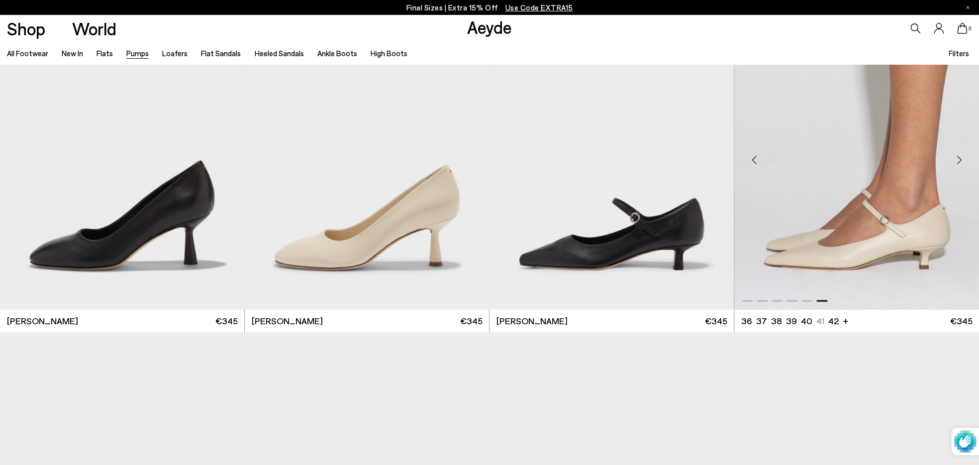
click at [958, 162] on div "Next slide" at bounding box center [959, 160] width 30 height 30
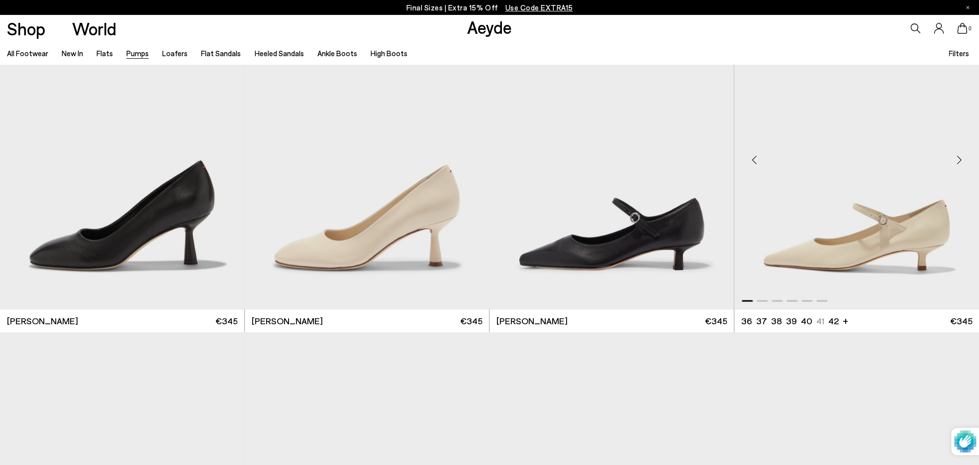
click at [958, 162] on div "Next slide" at bounding box center [959, 160] width 30 height 30
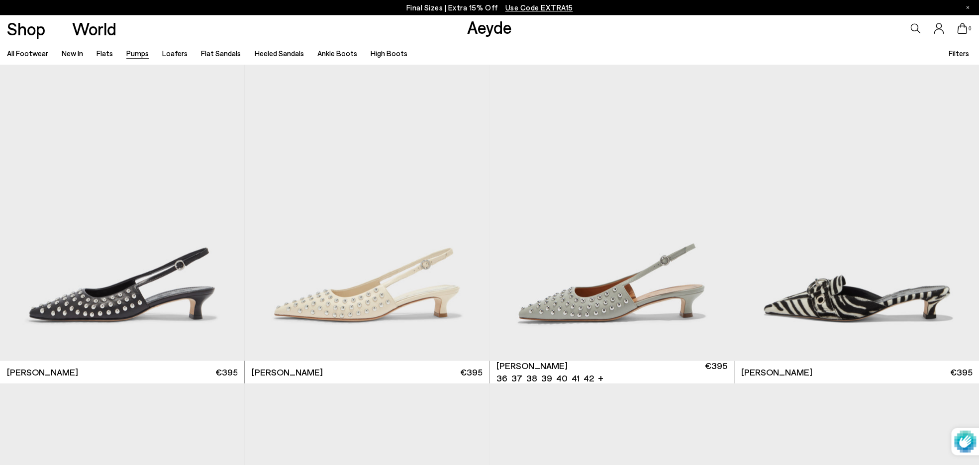
scroll to position [4951, 0]
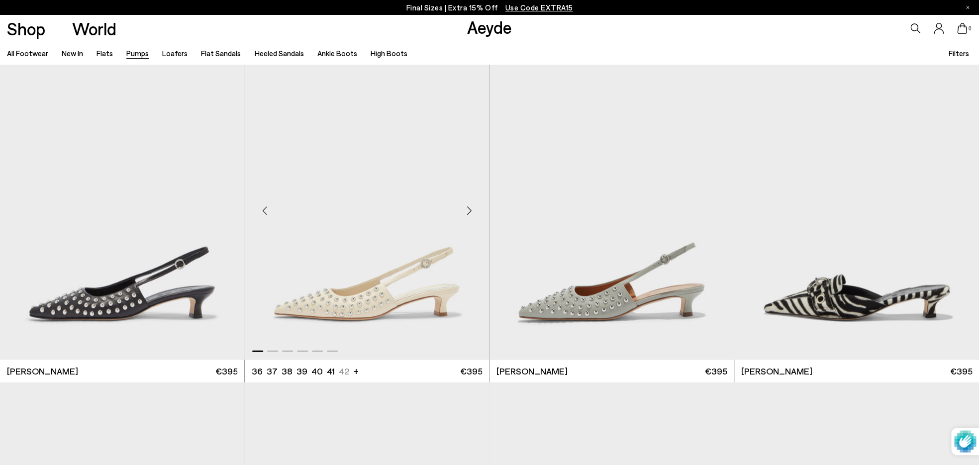
click at [470, 208] on div "Next slide" at bounding box center [469, 211] width 30 height 30
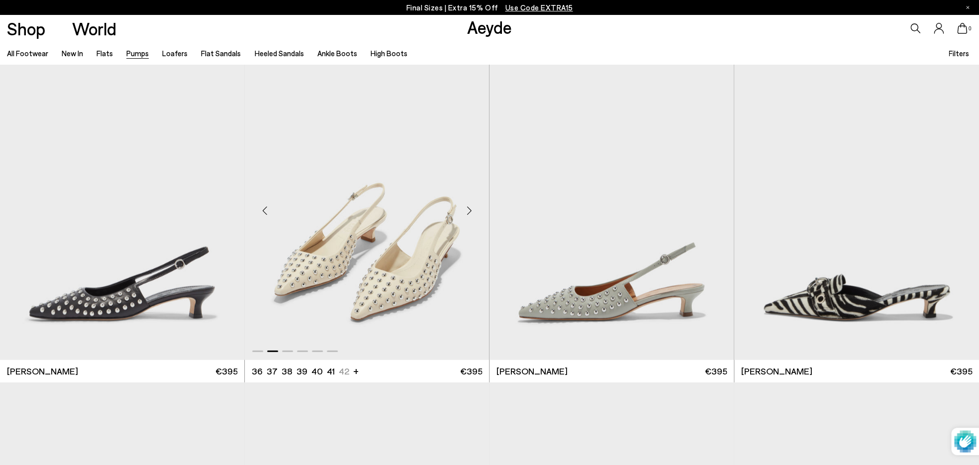
click at [471, 208] on div "Next slide" at bounding box center [469, 211] width 30 height 30
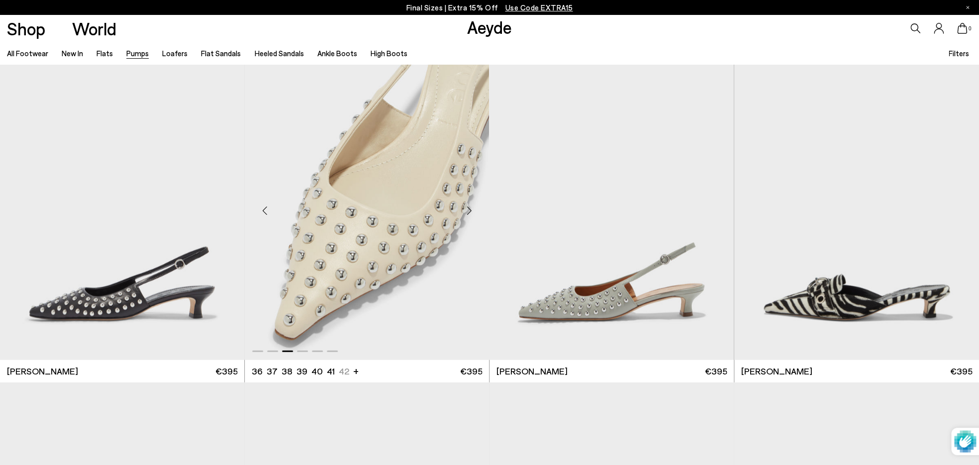
click at [472, 208] on div "Next slide" at bounding box center [469, 211] width 30 height 30
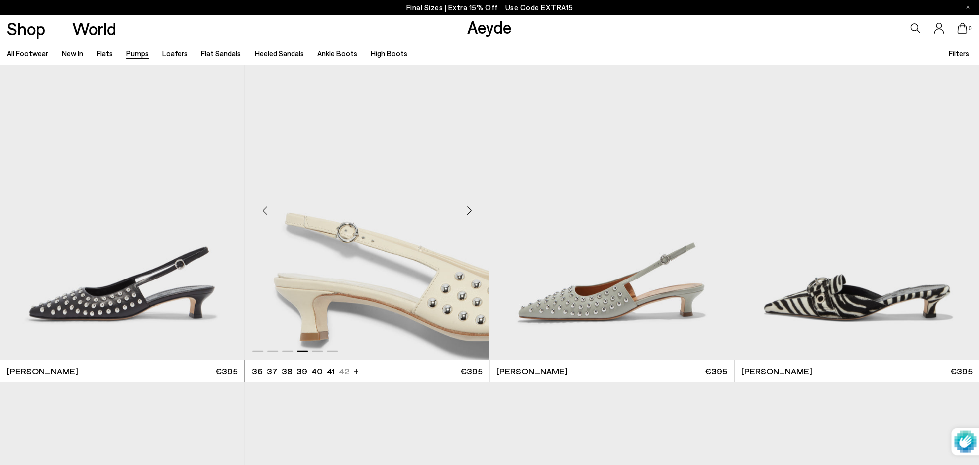
click at [472, 208] on div "Next slide" at bounding box center [469, 211] width 30 height 30
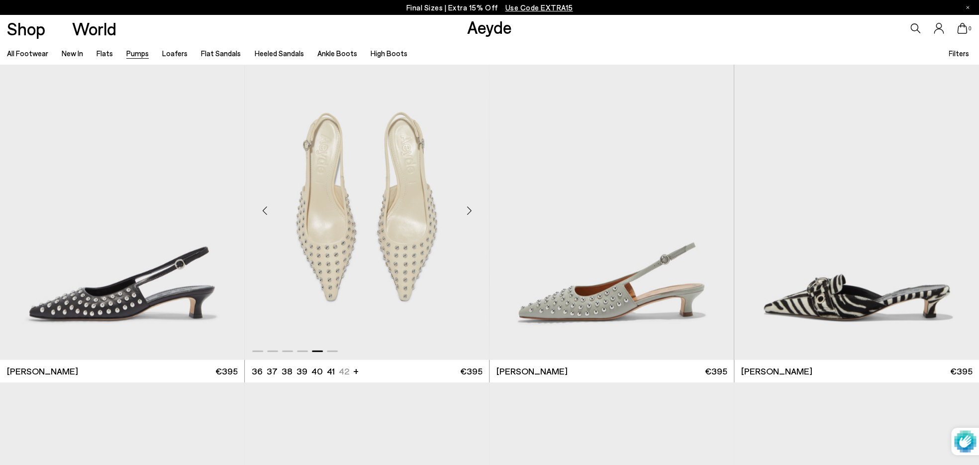
click at [472, 207] on div "Next slide" at bounding box center [469, 211] width 30 height 30
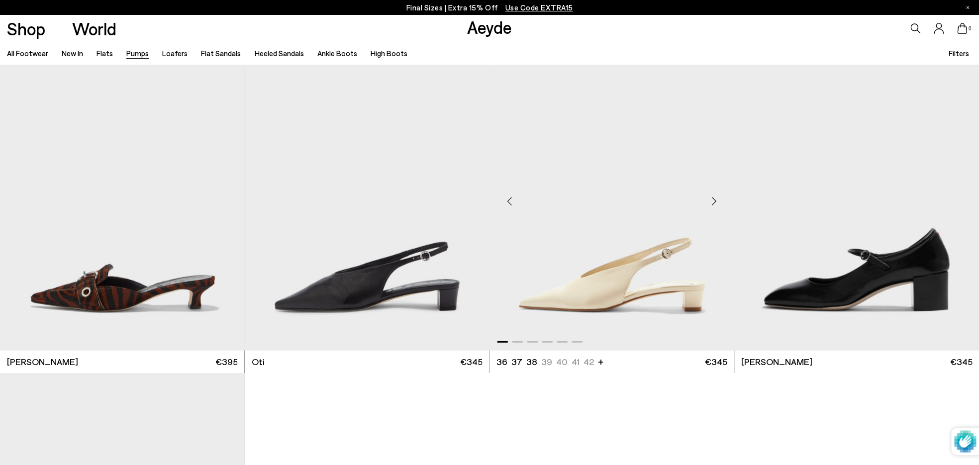
scroll to position [5293, 0]
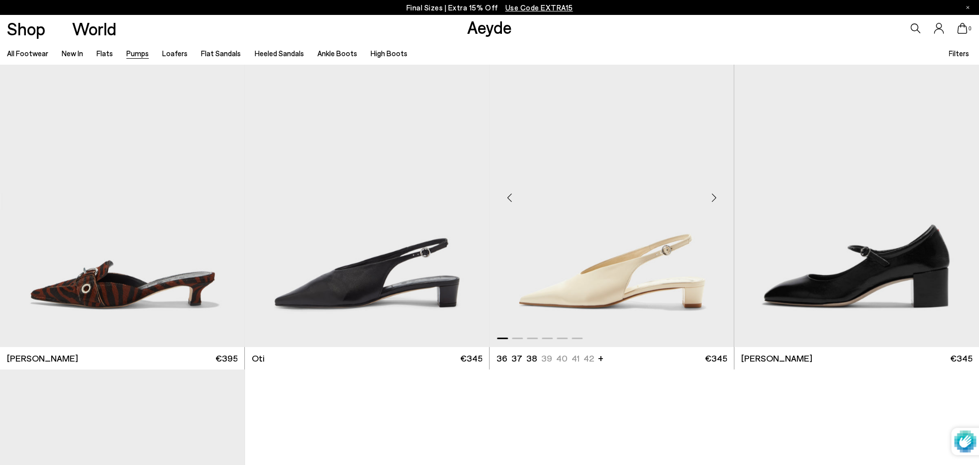
click at [710, 198] on div "Next slide" at bounding box center [714, 198] width 30 height 30
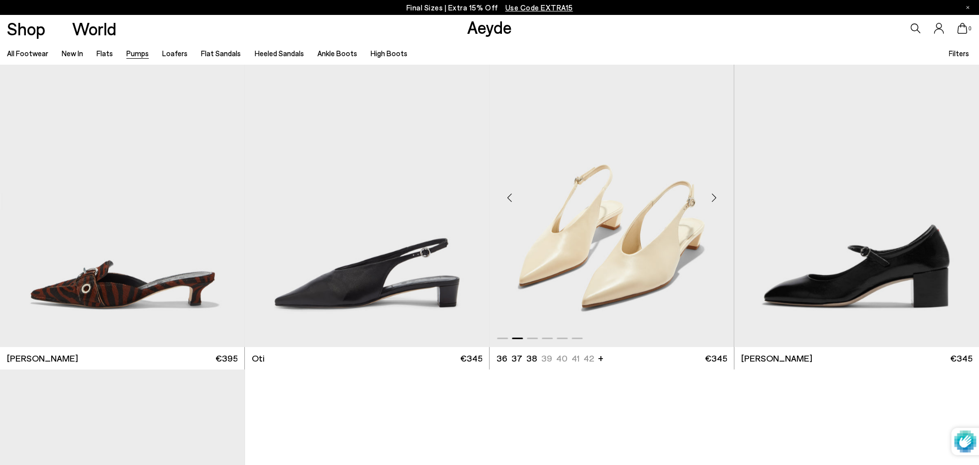
click at [710, 197] on div "Next slide" at bounding box center [714, 198] width 30 height 30
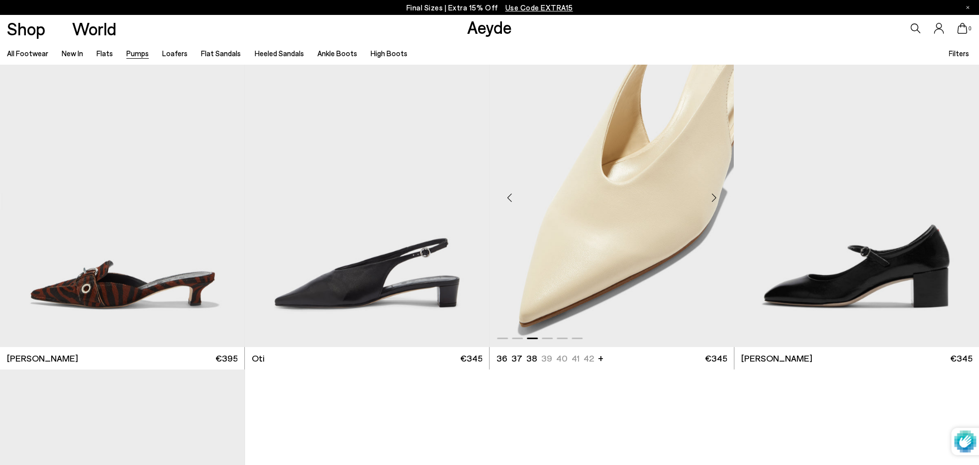
click at [710, 197] on div "Next slide" at bounding box center [714, 198] width 30 height 30
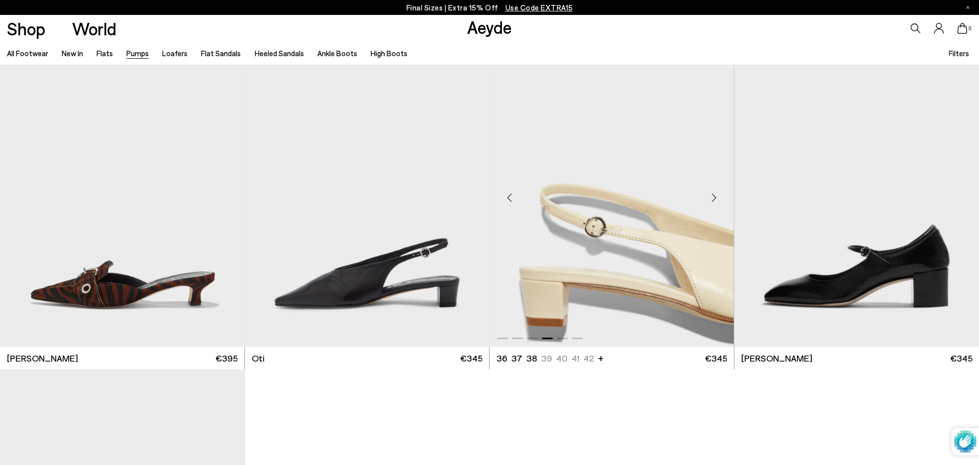
click at [710, 198] on div "Next slide" at bounding box center [714, 198] width 30 height 30
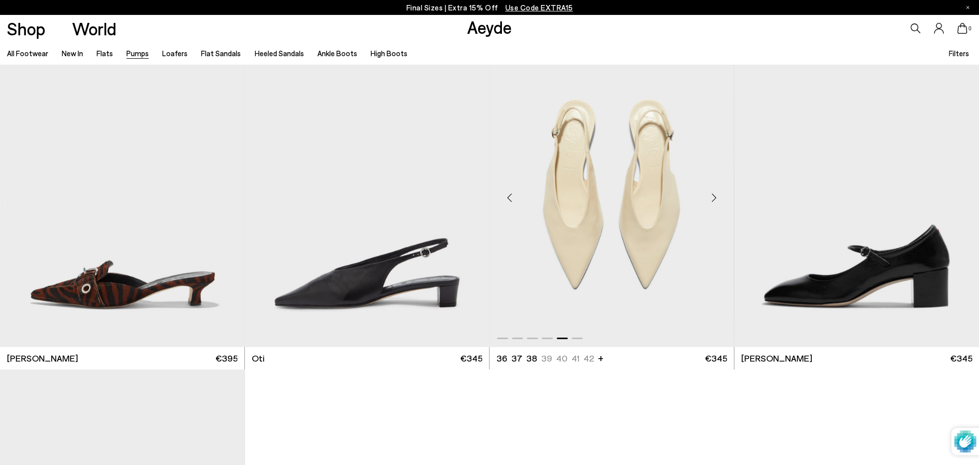
click at [710, 198] on div "Next slide" at bounding box center [714, 198] width 30 height 30
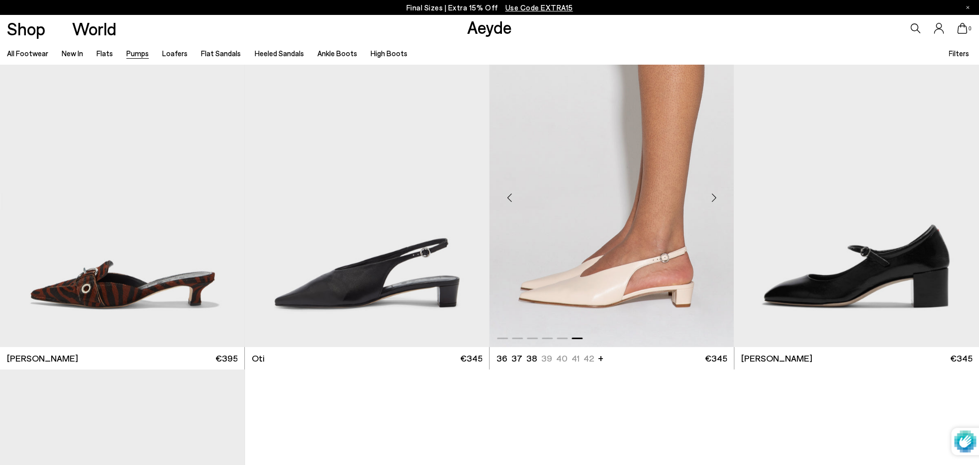
click at [650, 218] on img "6 / 6" at bounding box center [612, 193] width 244 height 307
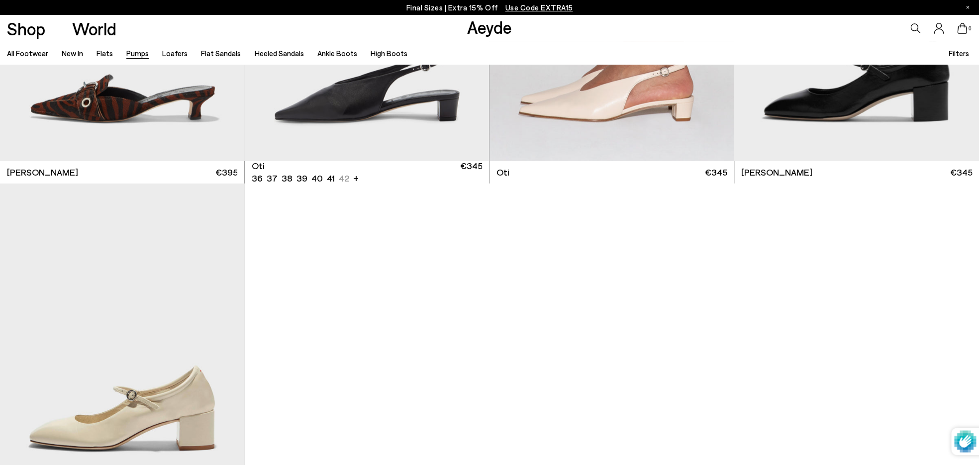
scroll to position [5595, 0]
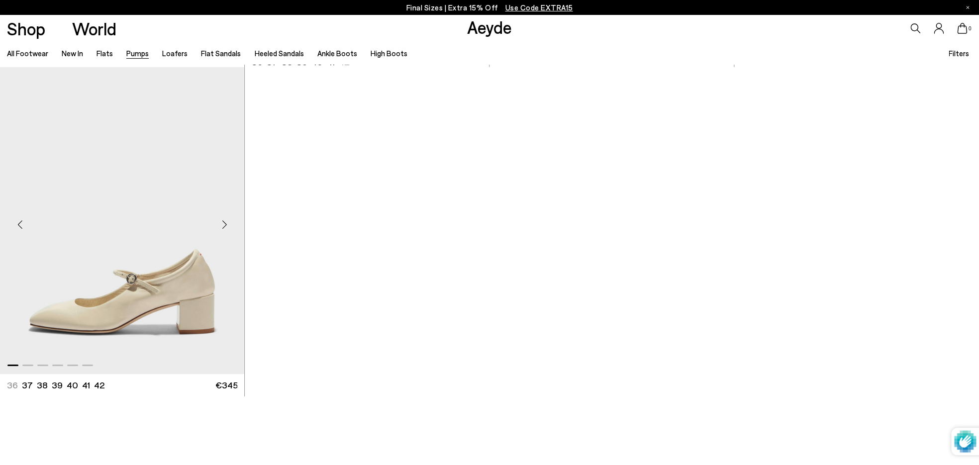
click at [160, 286] on img "1 / 6" at bounding box center [122, 220] width 244 height 307
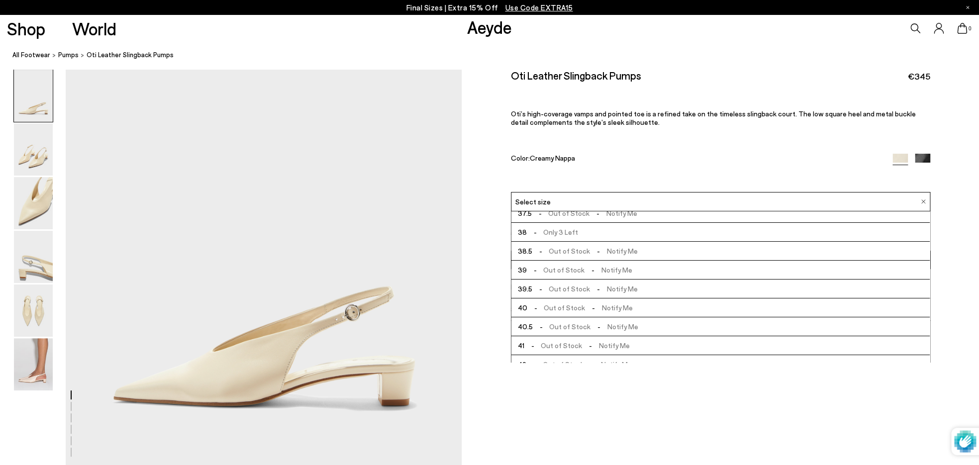
scroll to position [40, 0]
click at [34, 362] on img at bounding box center [33, 364] width 39 height 52
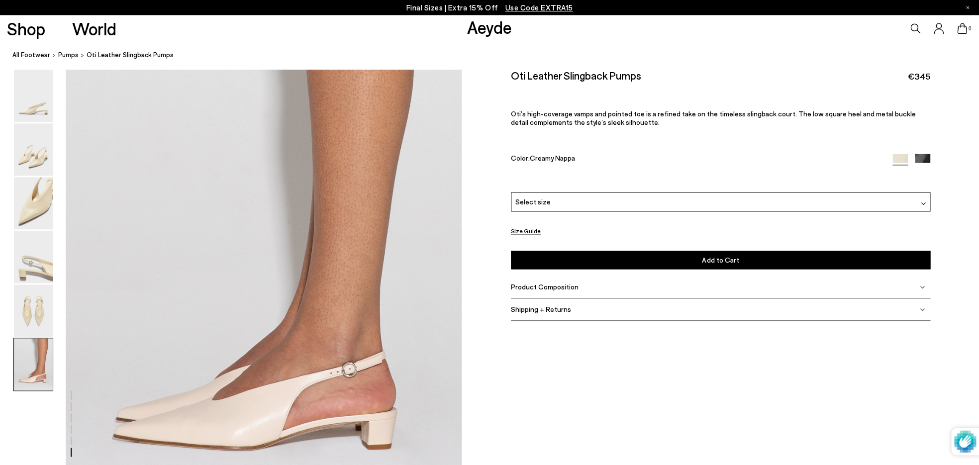
scroll to position [2593, 0]
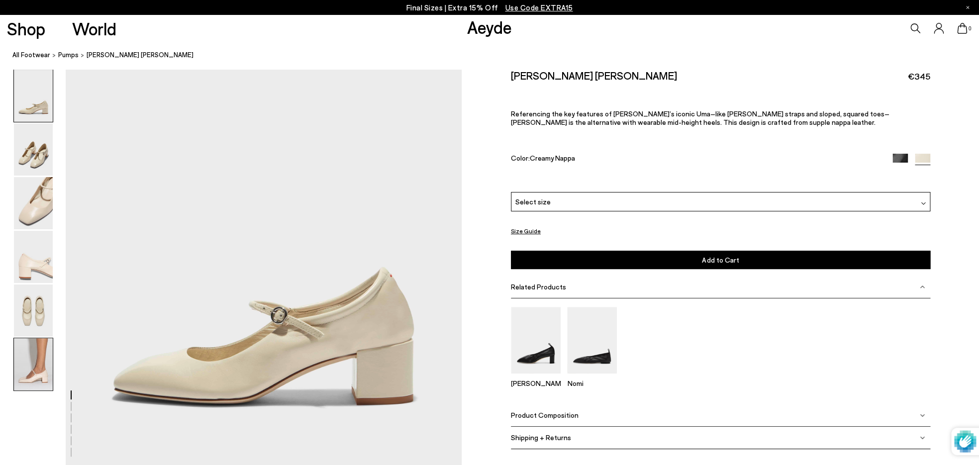
click at [24, 368] on img at bounding box center [33, 364] width 39 height 52
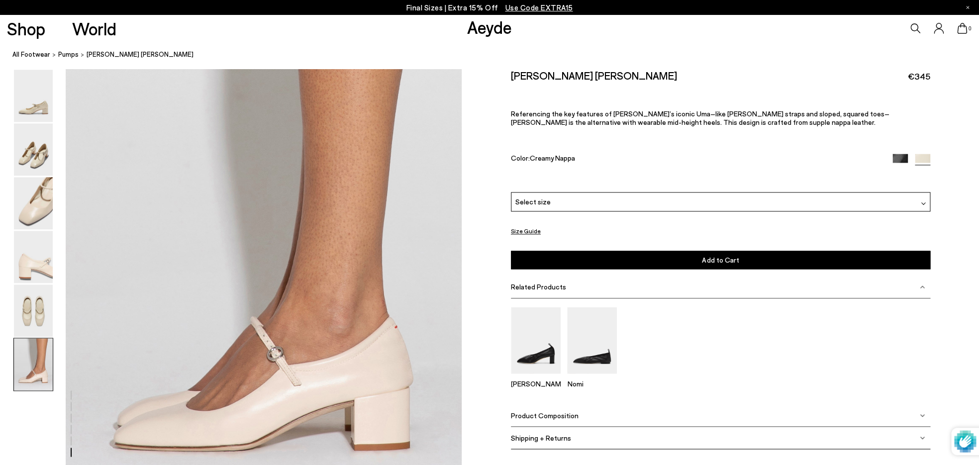
scroll to position [2585, 0]
click at [923, 202] on img at bounding box center [923, 203] width 5 height 5
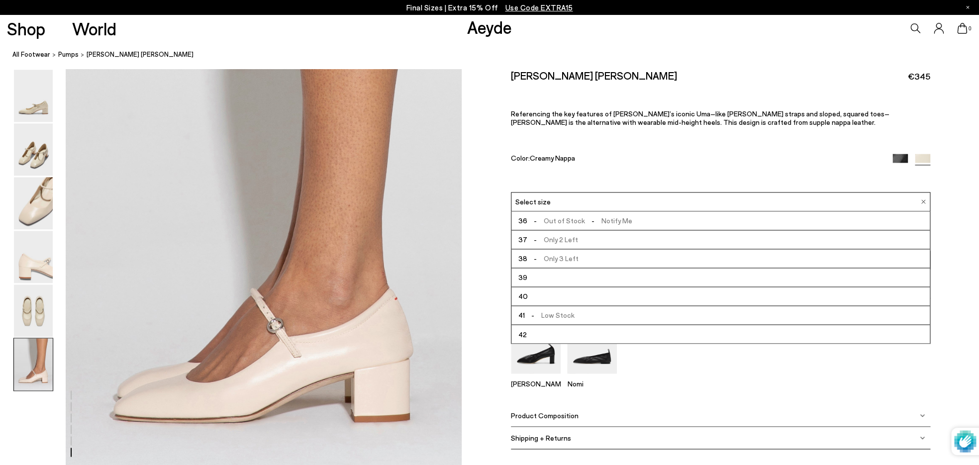
scroll to position [2616, 0]
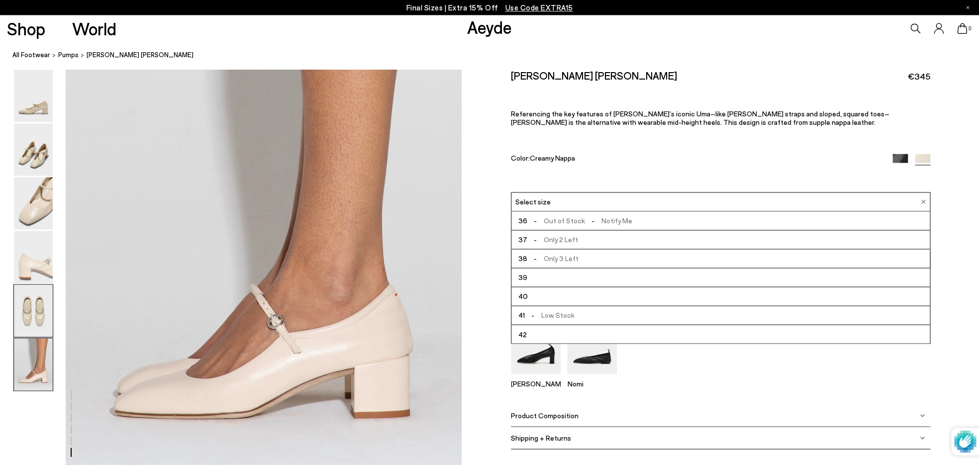
click at [30, 310] on img at bounding box center [33, 311] width 39 height 52
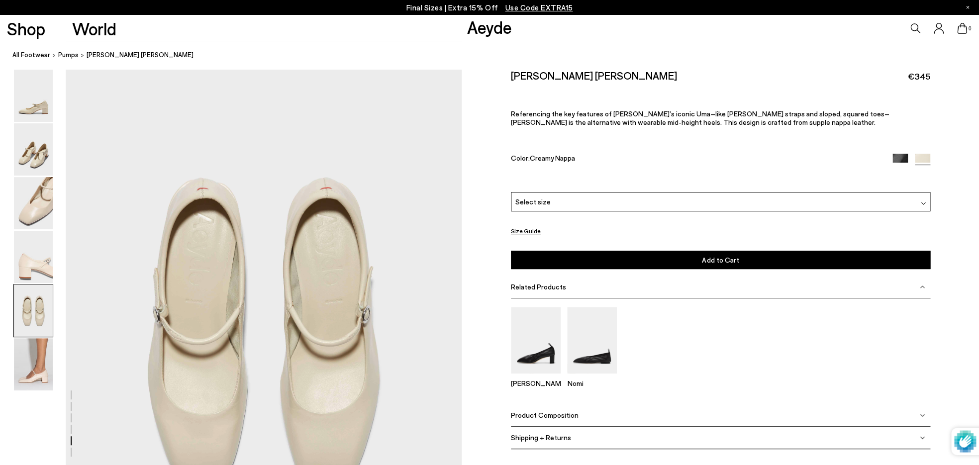
scroll to position [1987, 0]
click at [42, 222] on img at bounding box center [33, 203] width 39 height 52
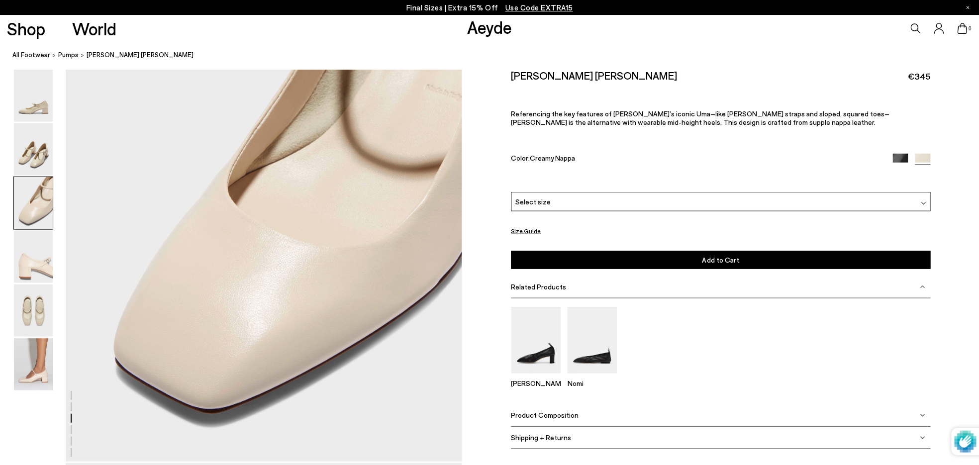
scroll to position [1071, 0]
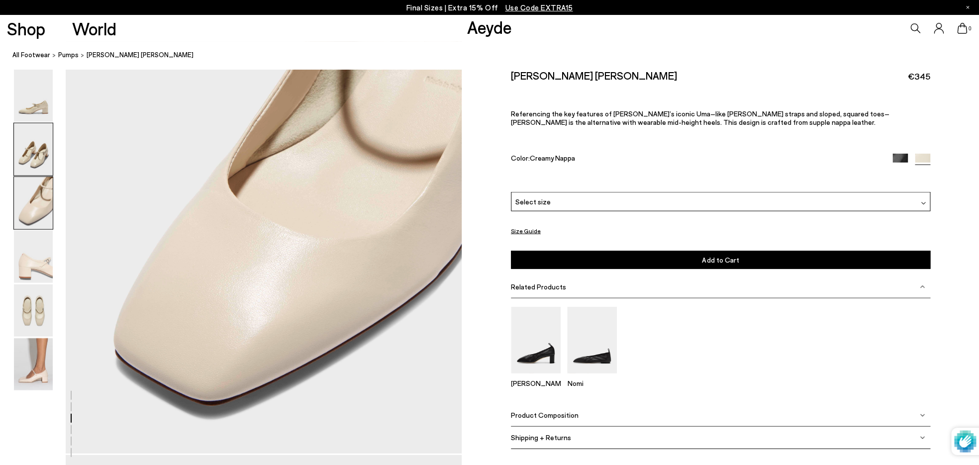
click at [43, 160] on img at bounding box center [33, 149] width 39 height 52
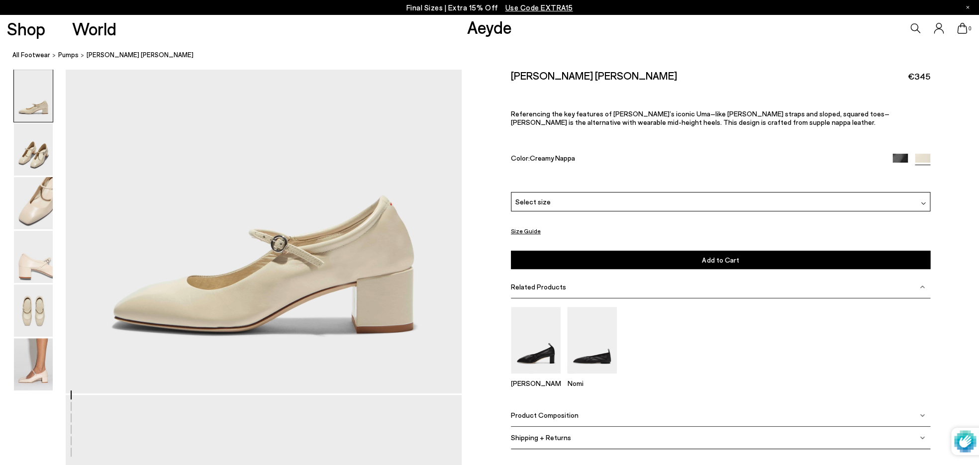
scroll to position [0, 0]
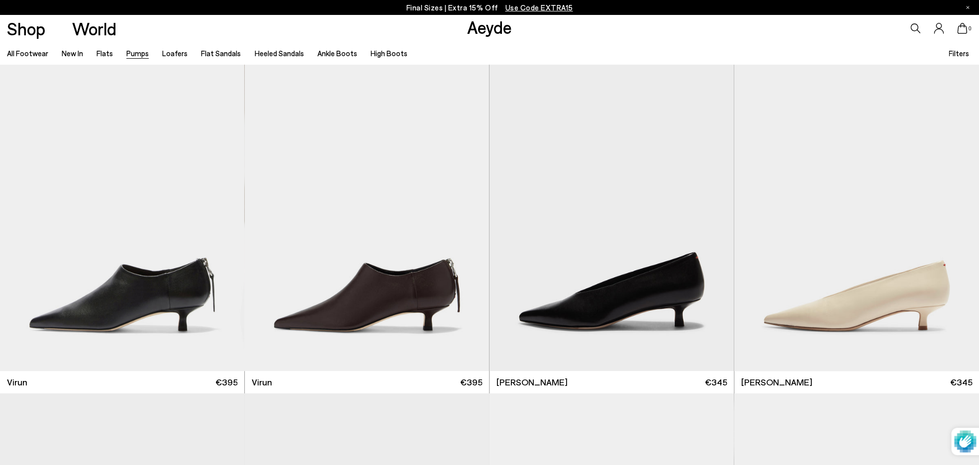
click at [967, 53] on span "Filters" at bounding box center [959, 53] width 20 height 9
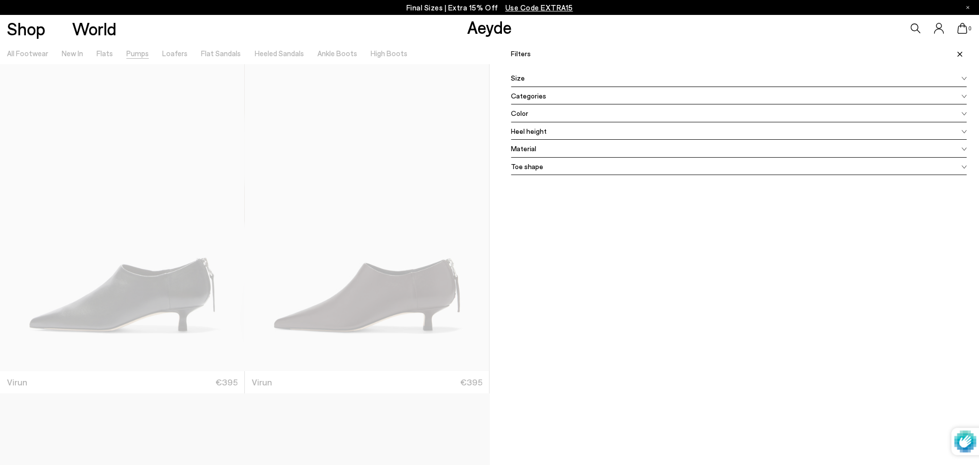
click at [781, 105] on div "Color" at bounding box center [739, 113] width 456 height 18
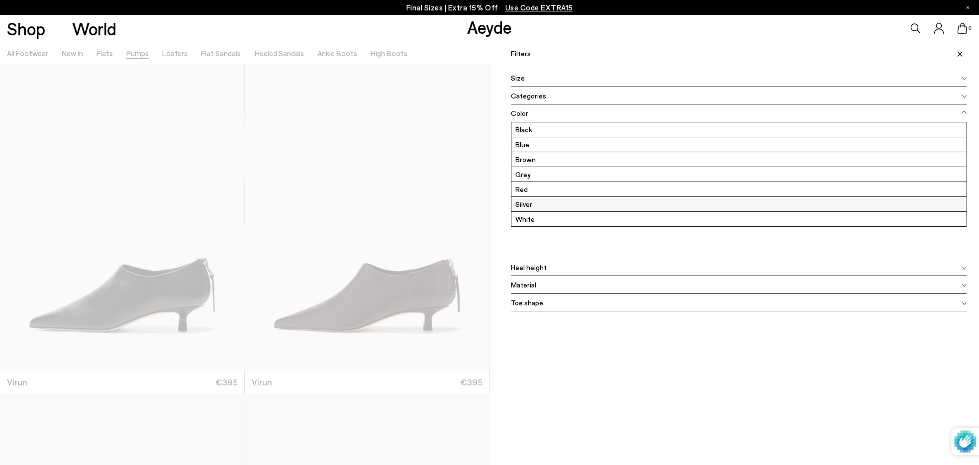
click at [626, 202] on label "Silver" at bounding box center [738, 204] width 455 height 14
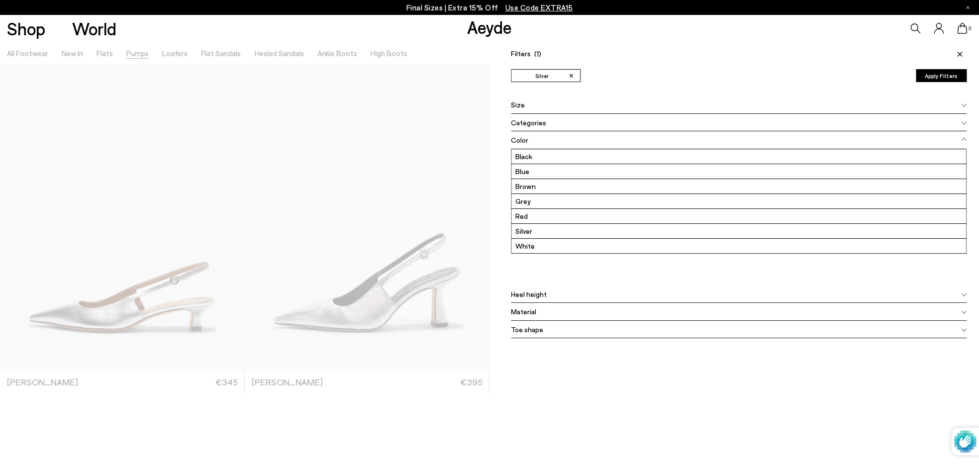
click at [197, 304] on div at bounding box center [245, 274] width 490 height 465
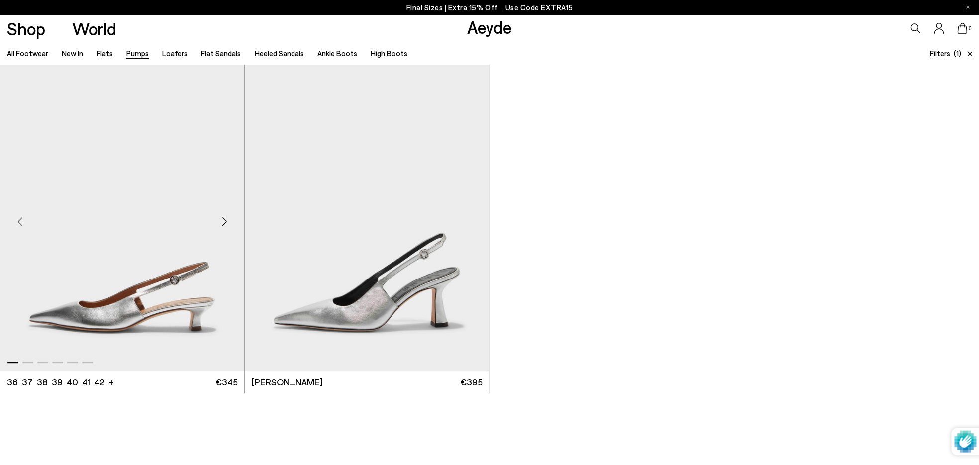
click at [197, 303] on img "1 / 6" at bounding box center [122, 217] width 244 height 307
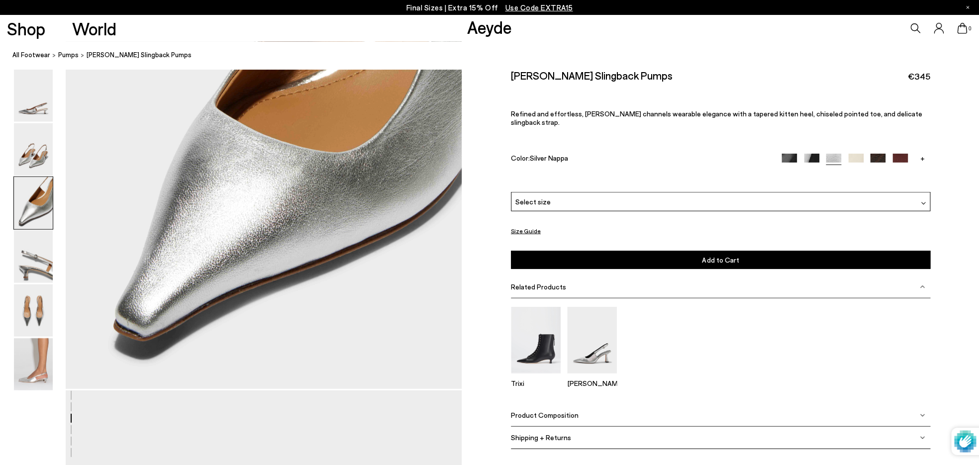
scroll to position [1138, 0]
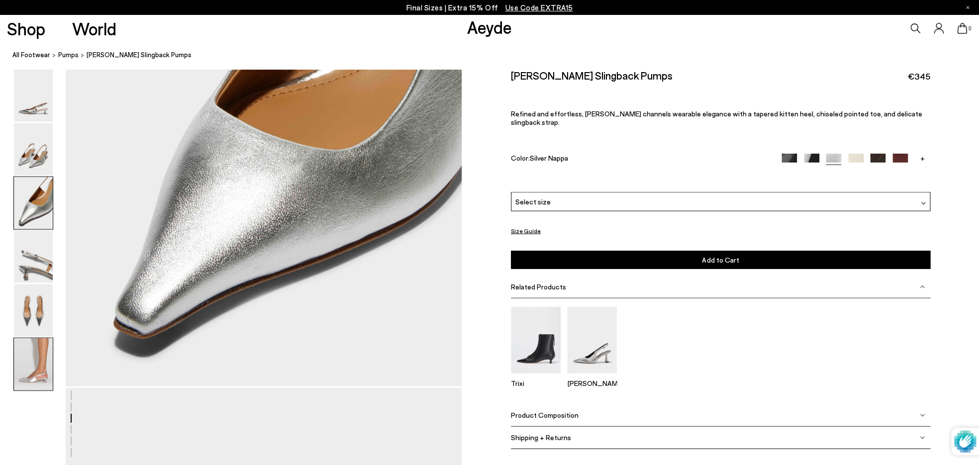
click at [41, 356] on img at bounding box center [33, 364] width 39 height 52
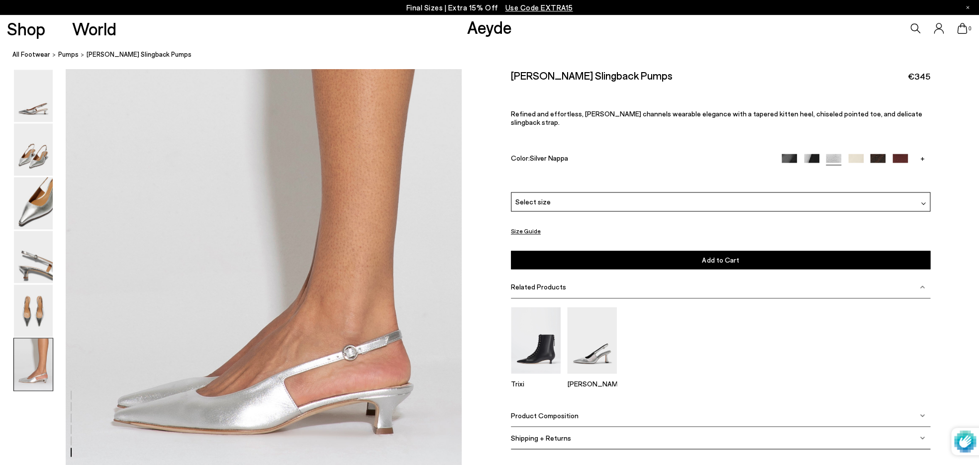
scroll to position [2600, 0]
